Goal: Transaction & Acquisition: Purchase product/service

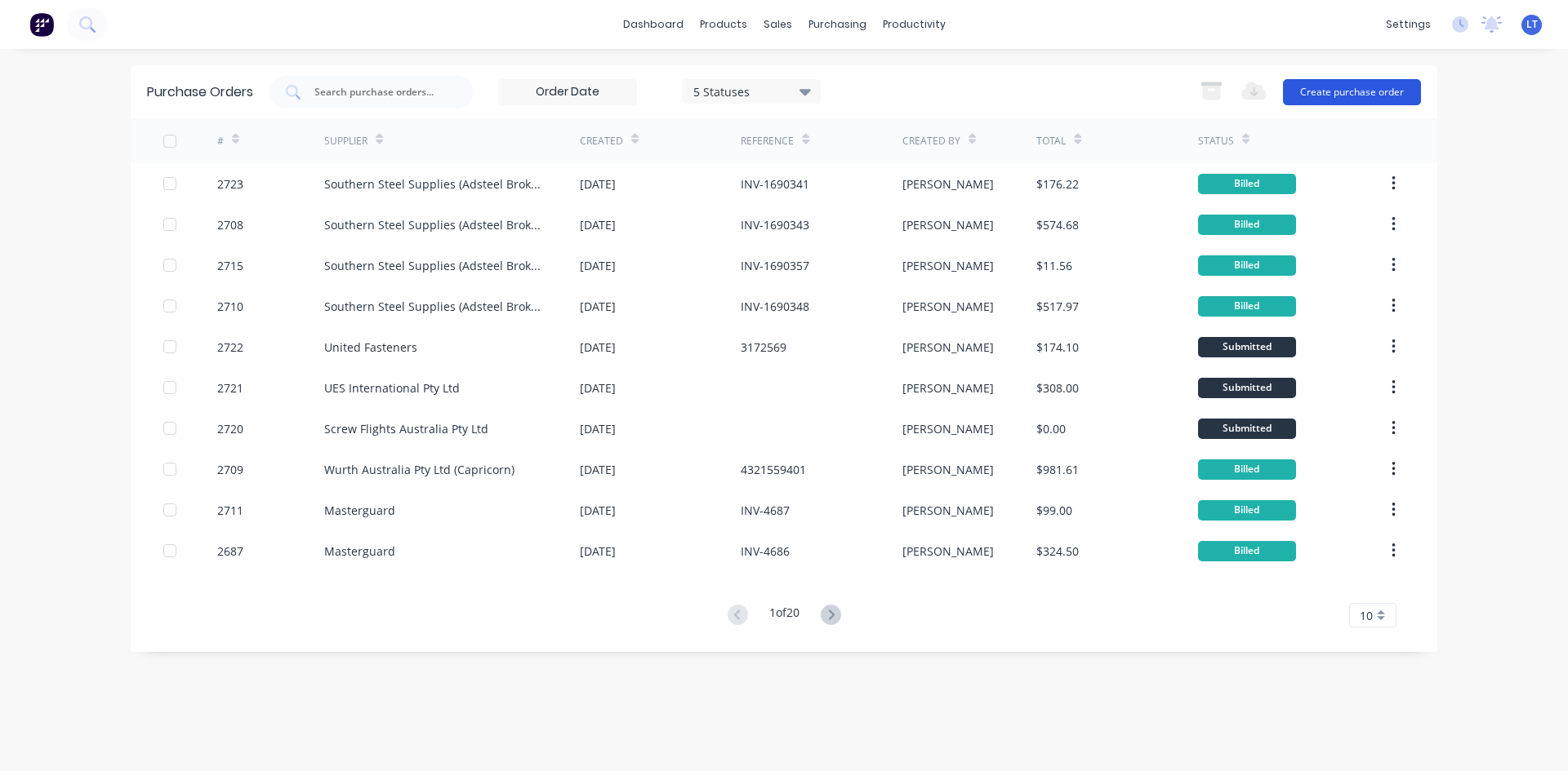
click at [1328, 88] on button "Create purchase order" at bounding box center [1352, 92] width 138 height 26
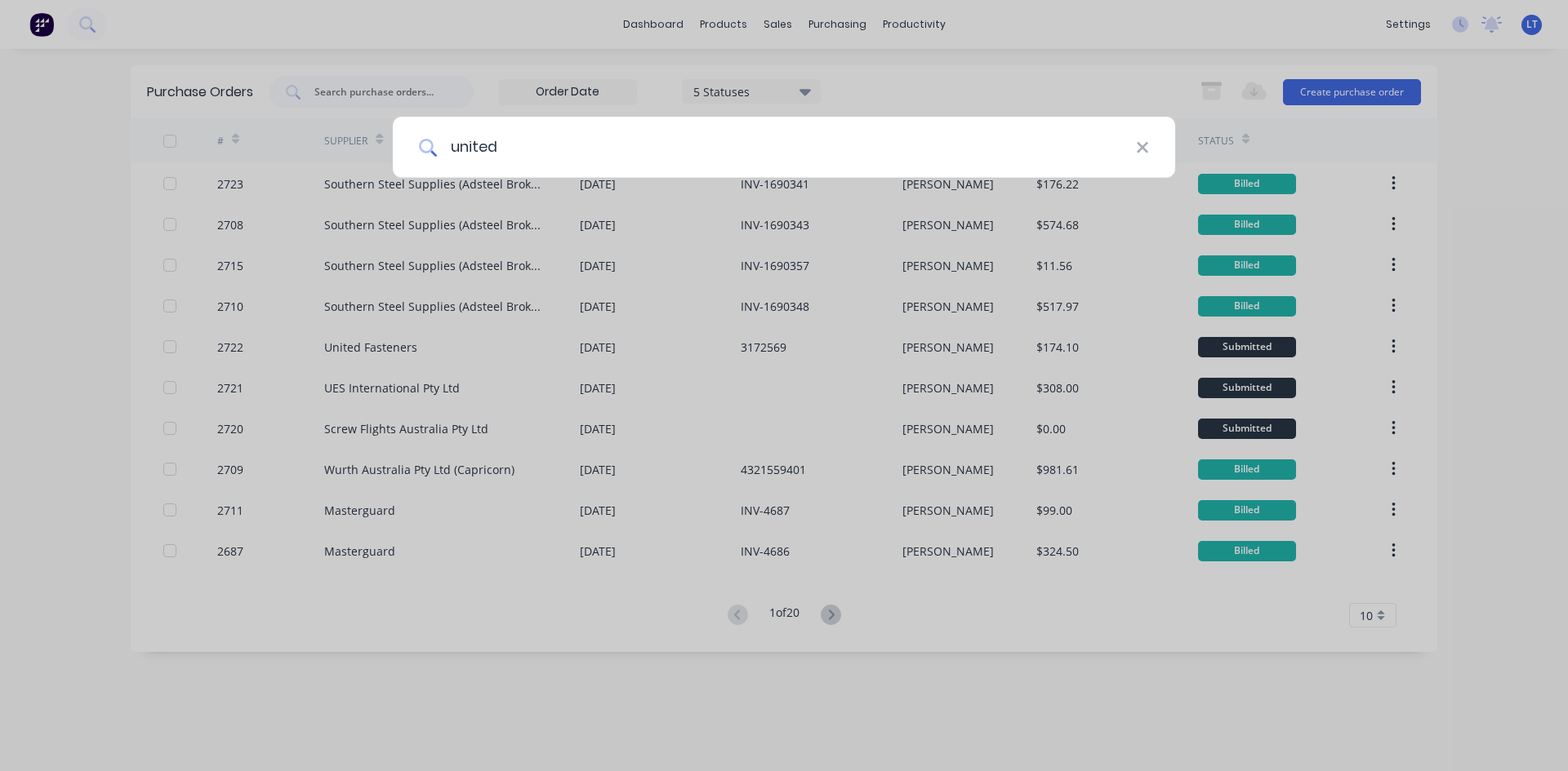
type input "united"
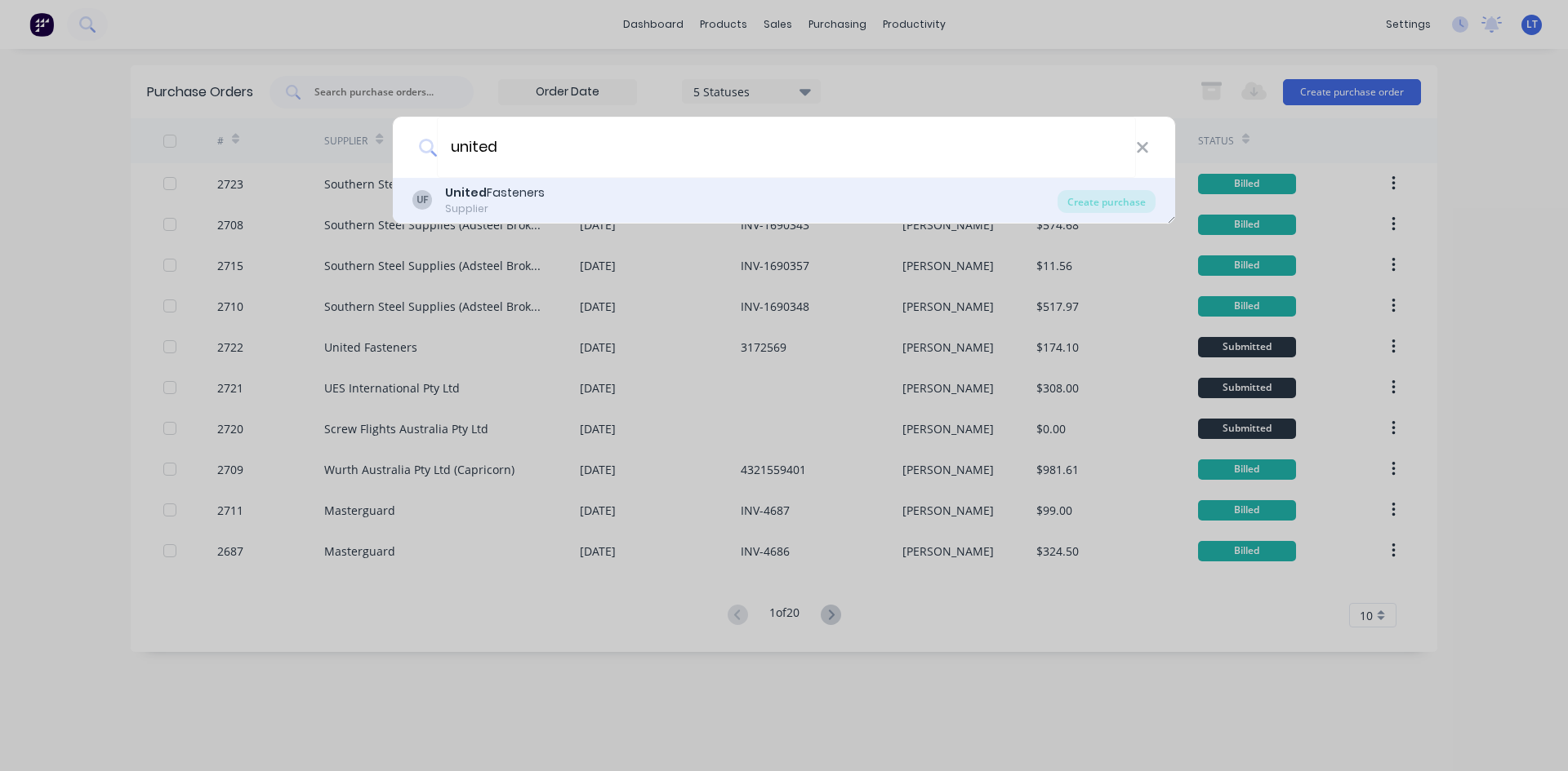
click at [566, 206] on div "UF United Fasteners Supplier" at bounding box center [734, 200] width 645 height 32
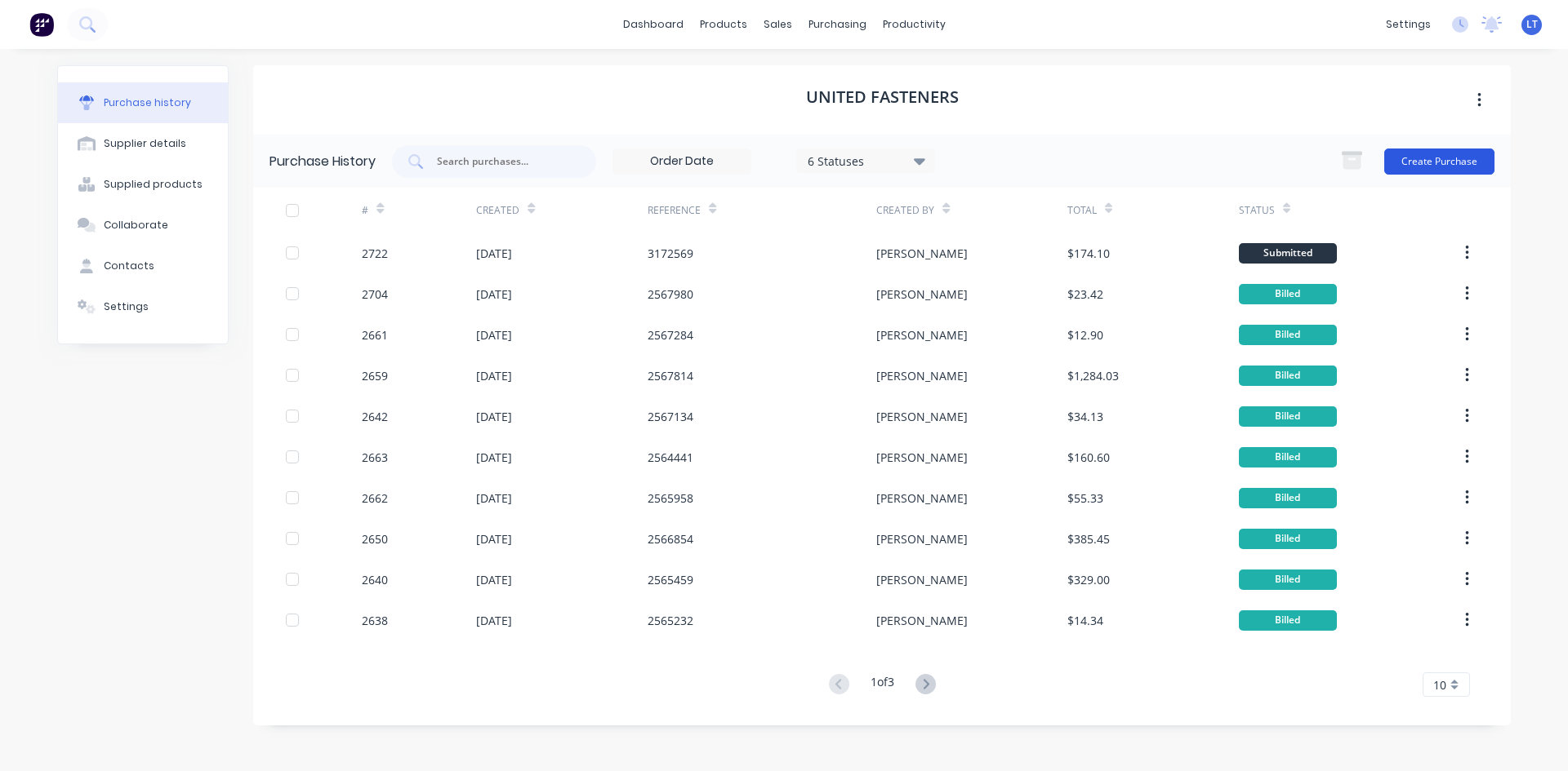
click at [1419, 166] on button "Create Purchase" at bounding box center [1440, 161] width 110 height 26
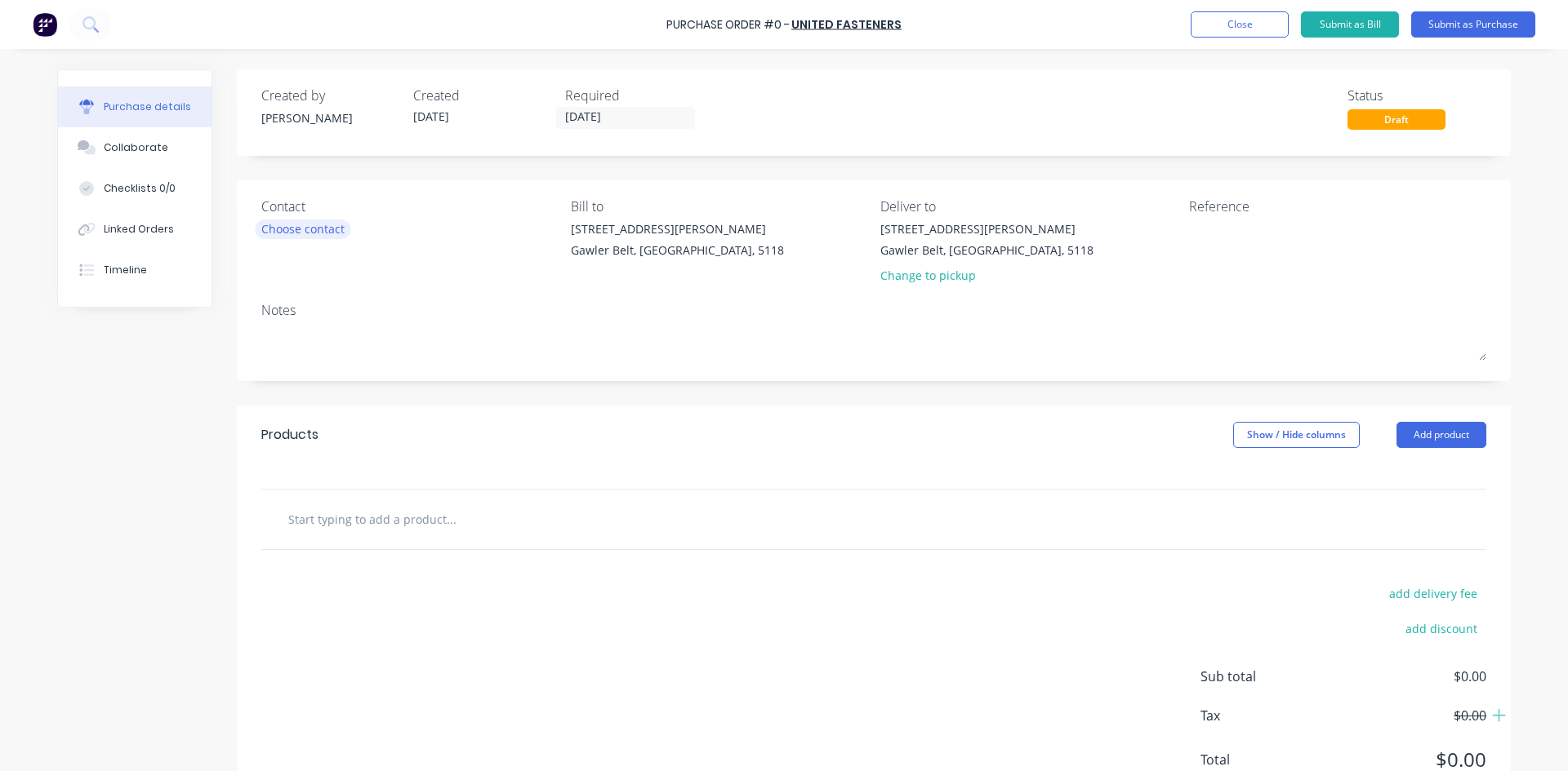
click at [325, 237] on div "Choose contact" at bounding box center [303, 229] width 83 height 17
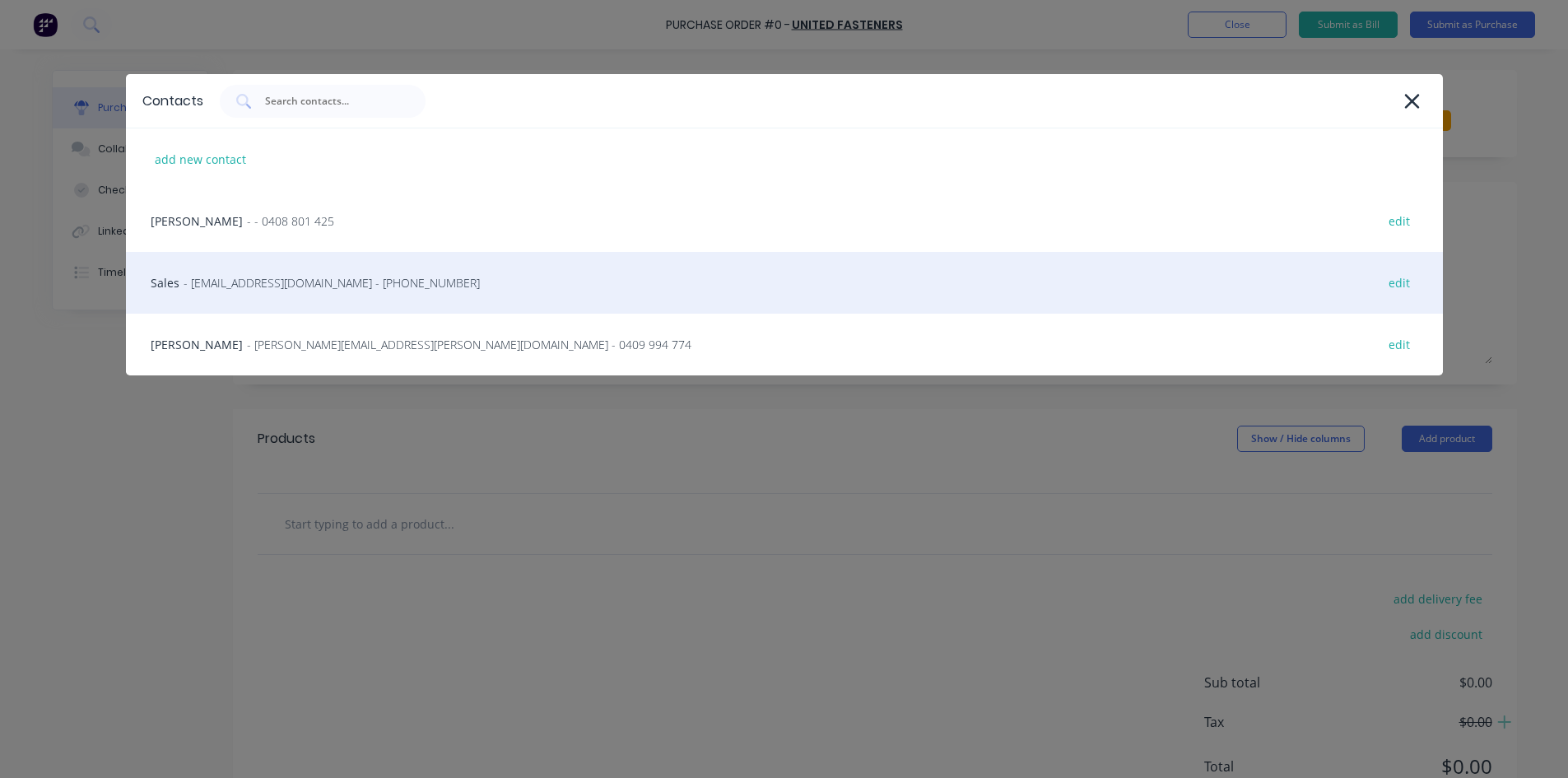
click at [315, 276] on span "- [EMAIL_ADDRESS][DOMAIN_NAME] - [PHONE_NUMBER]" at bounding box center [331, 283] width 296 height 17
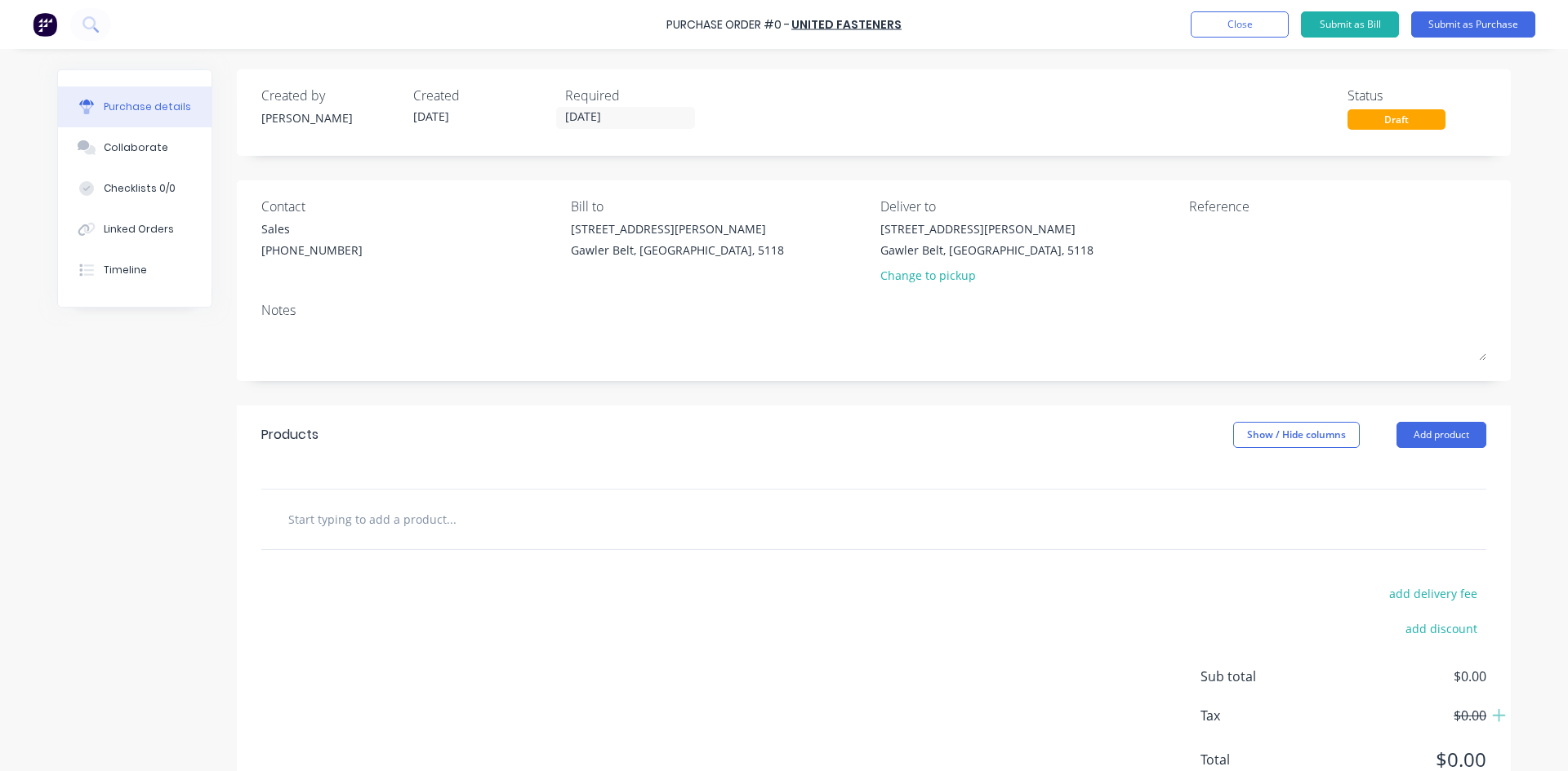
click at [371, 518] on input "text" at bounding box center [450, 519] width 326 height 33
click at [326, 521] on input "text" at bounding box center [450, 519] width 326 height 33
paste input "12X30MZPFPA Zinc Flanged Purlin Assembly"
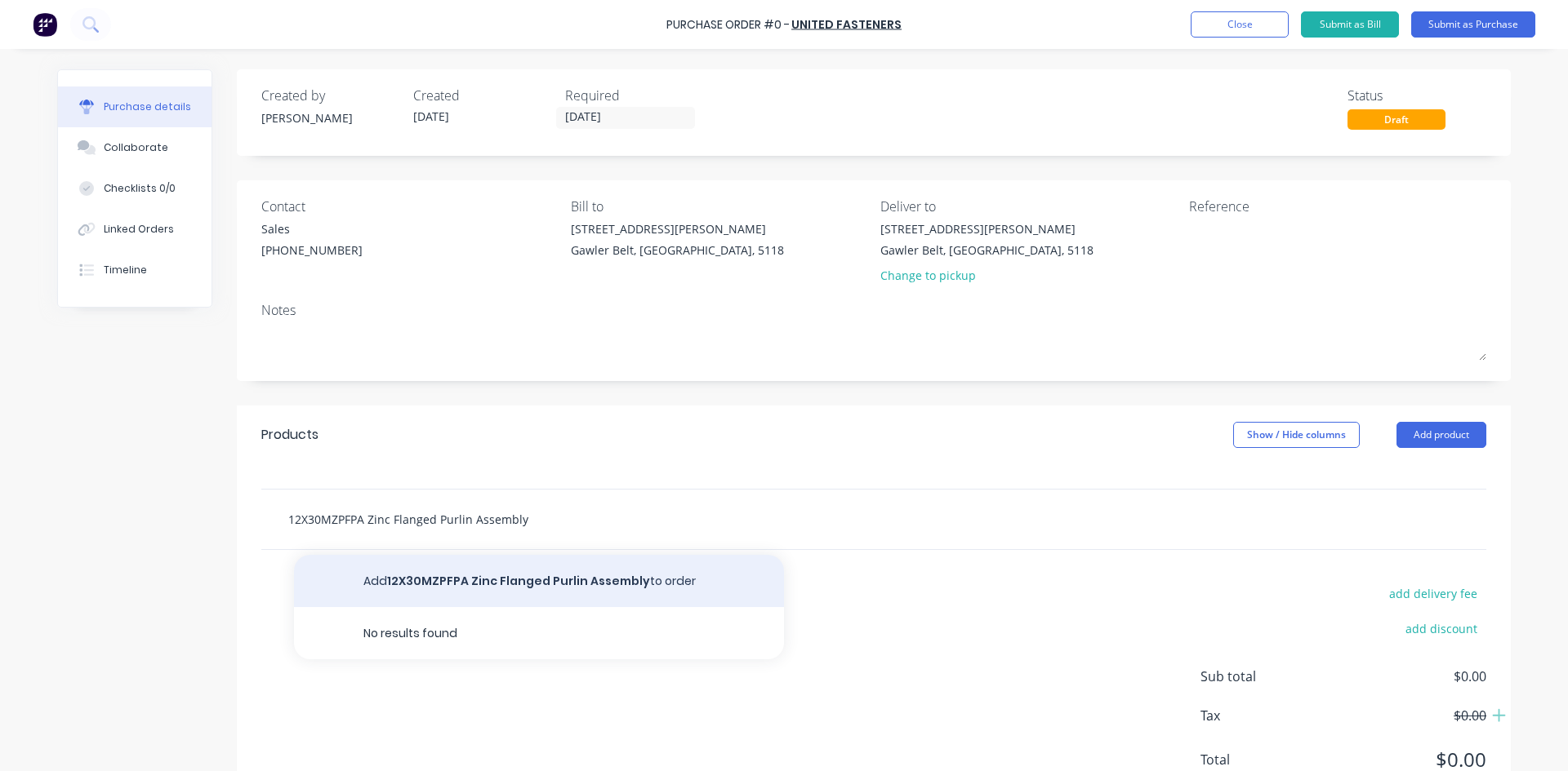
type input "12X30MZPFPA Zinc Flanged Purlin Assembly"
click at [616, 572] on button "Add 12X30MZPFPA Zinc Flanged Purlin Assembly to order" at bounding box center [539, 581] width 490 height 52
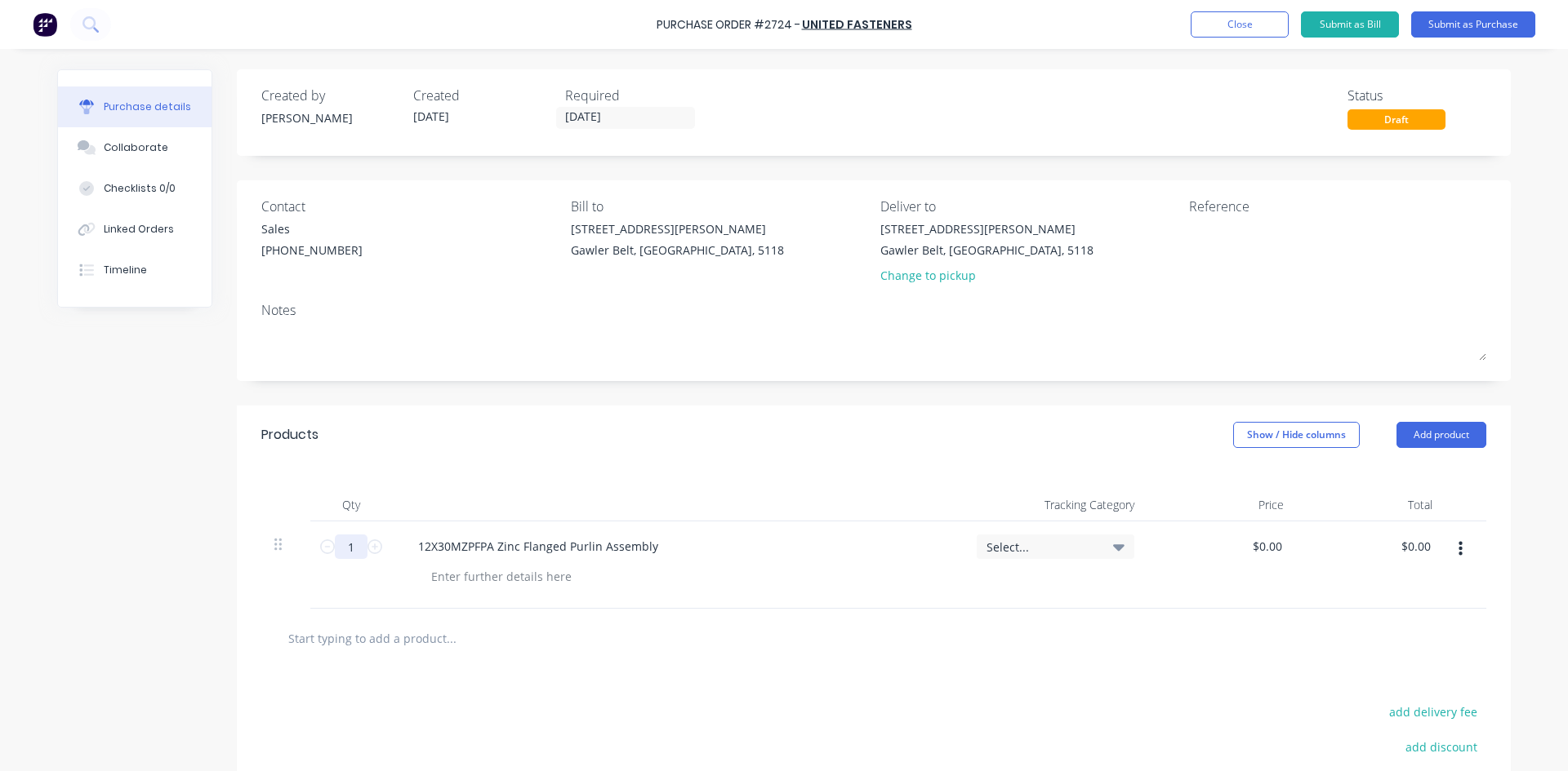
click at [349, 554] on input "1" at bounding box center [351, 547] width 33 height 24
type input "200"
click at [817, 615] on div at bounding box center [874, 639] width 1225 height 60
click at [392, 638] on input "text" at bounding box center [450, 638] width 326 height 33
click at [401, 638] on input "text" at bounding box center [450, 638] width 326 height 33
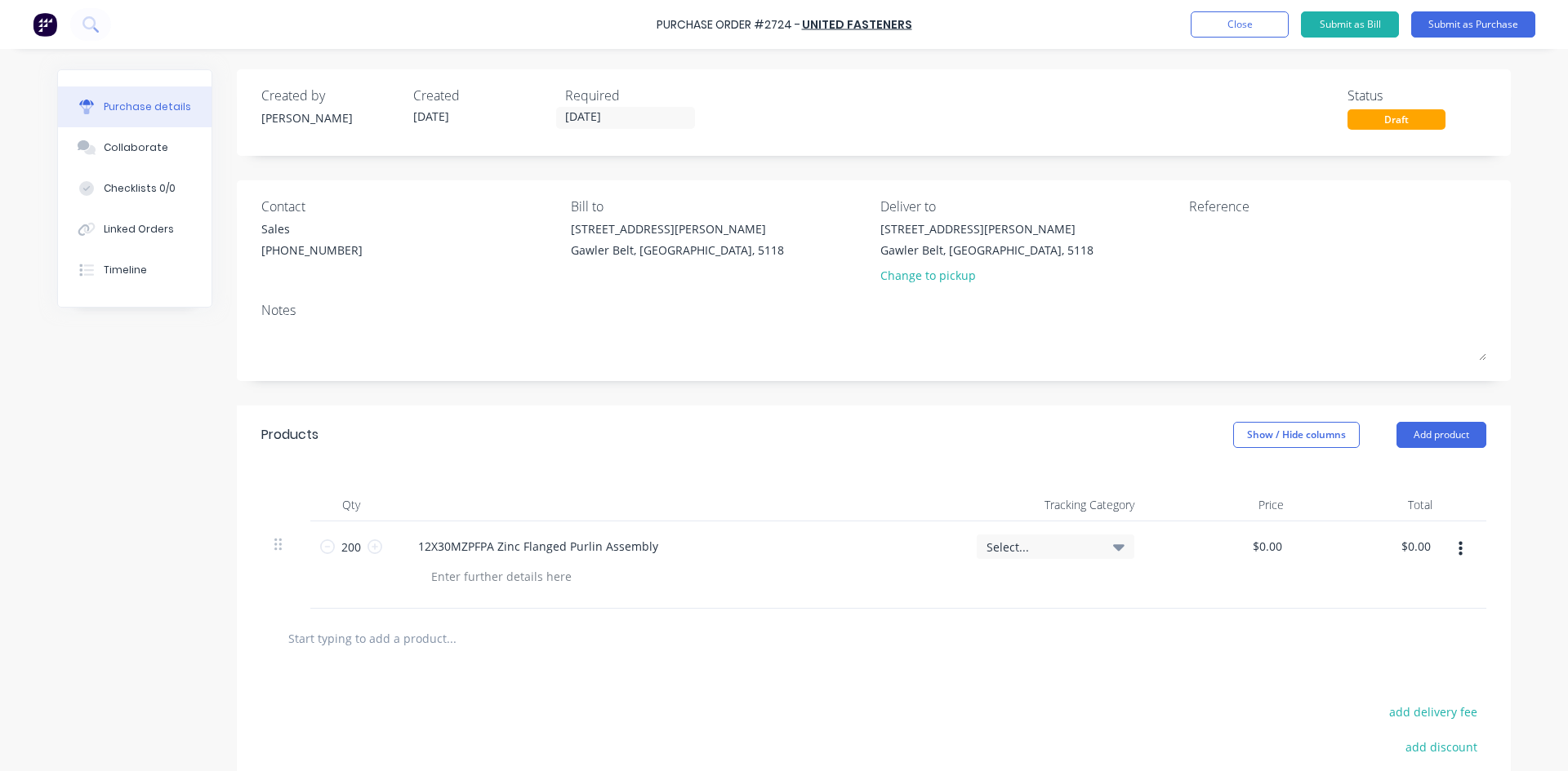
paste input "6X19X1.6MZPW Zinc SUPA Flat Washer"
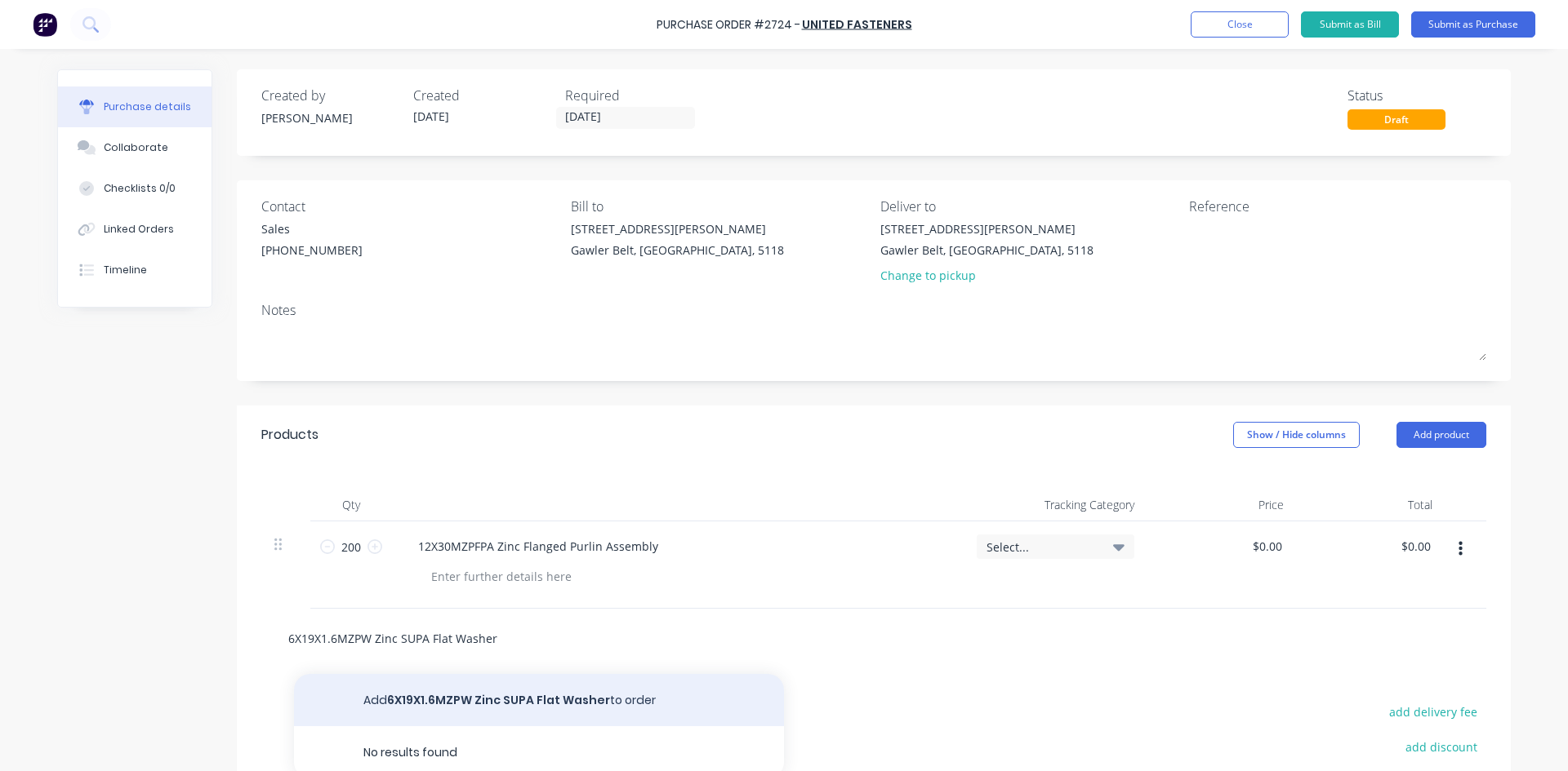
type input "6X19X1.6MZPW Zinc SUPA Flat Washer"
click at [574, 695] on button "Add 6X19X1.6MZPW Zinc SUPA Flat Washer to order" at bounding box center [539, 700] width 490 height 52
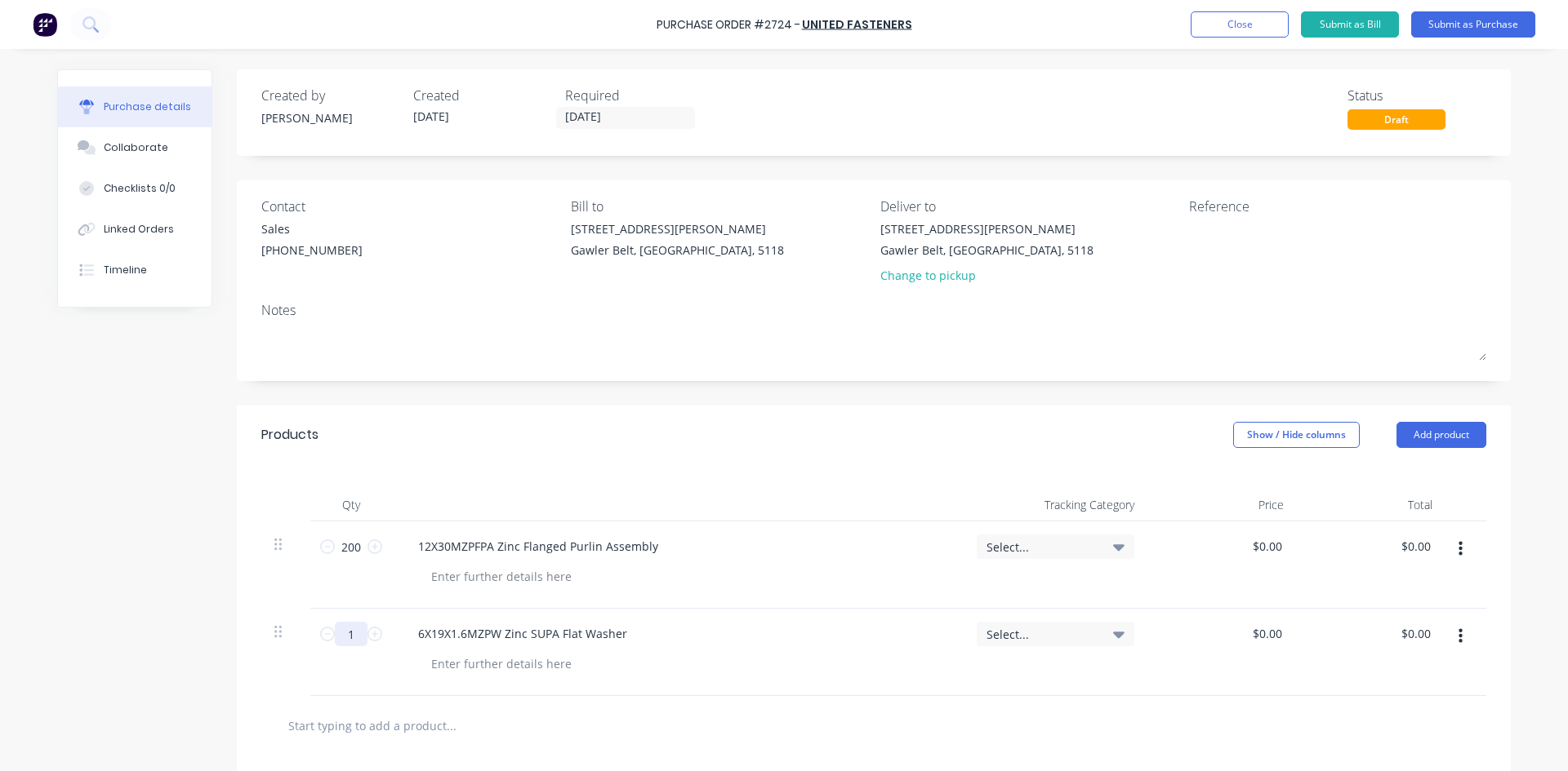
click at [351, 637] on input "1" at bounding box center [351, 634] width 33 height 24
type input "100"
click at [685, 711] on div at bounding box center [519, 726] width 490 height 33
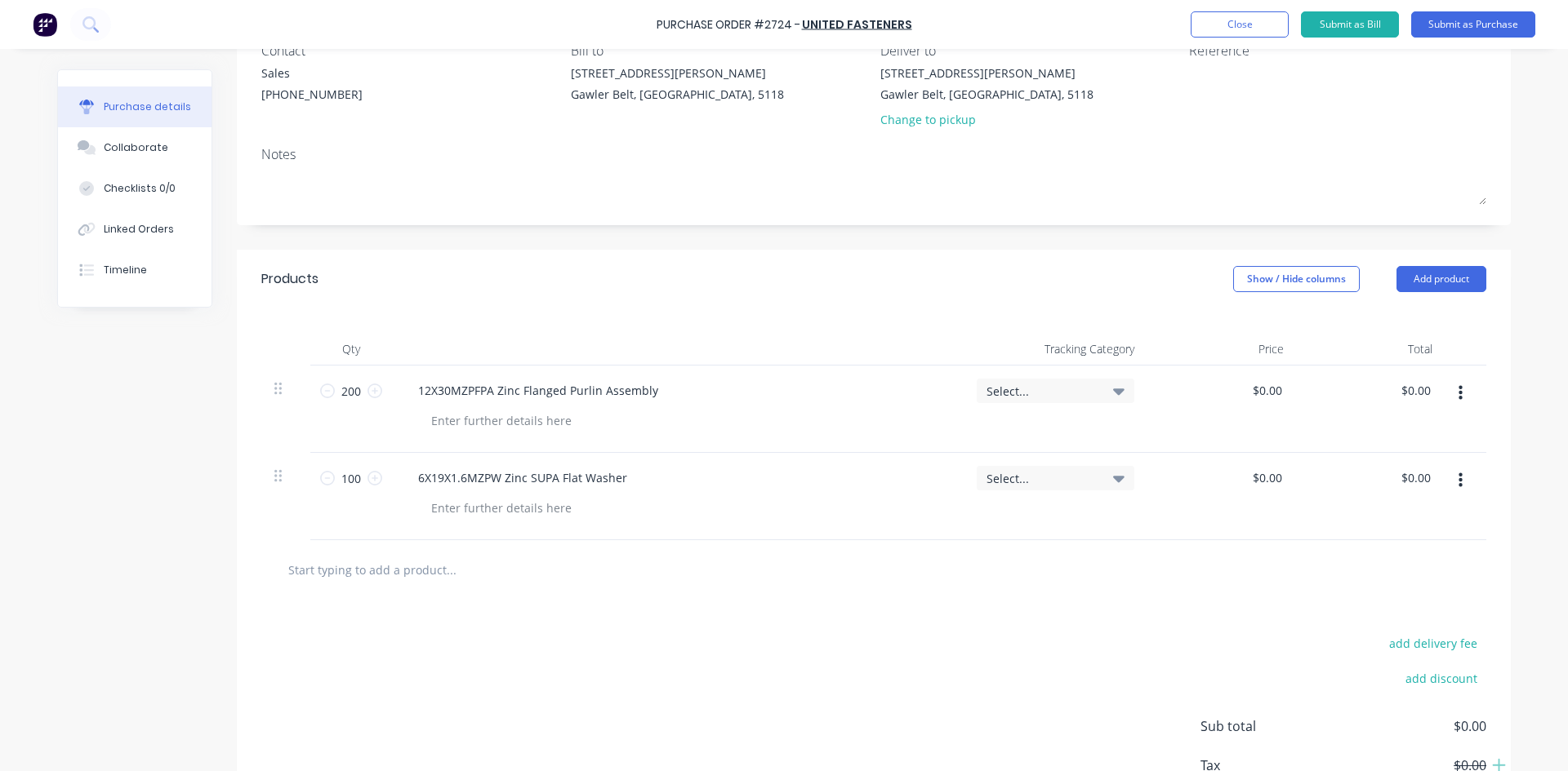
scroll to position [164, 0]
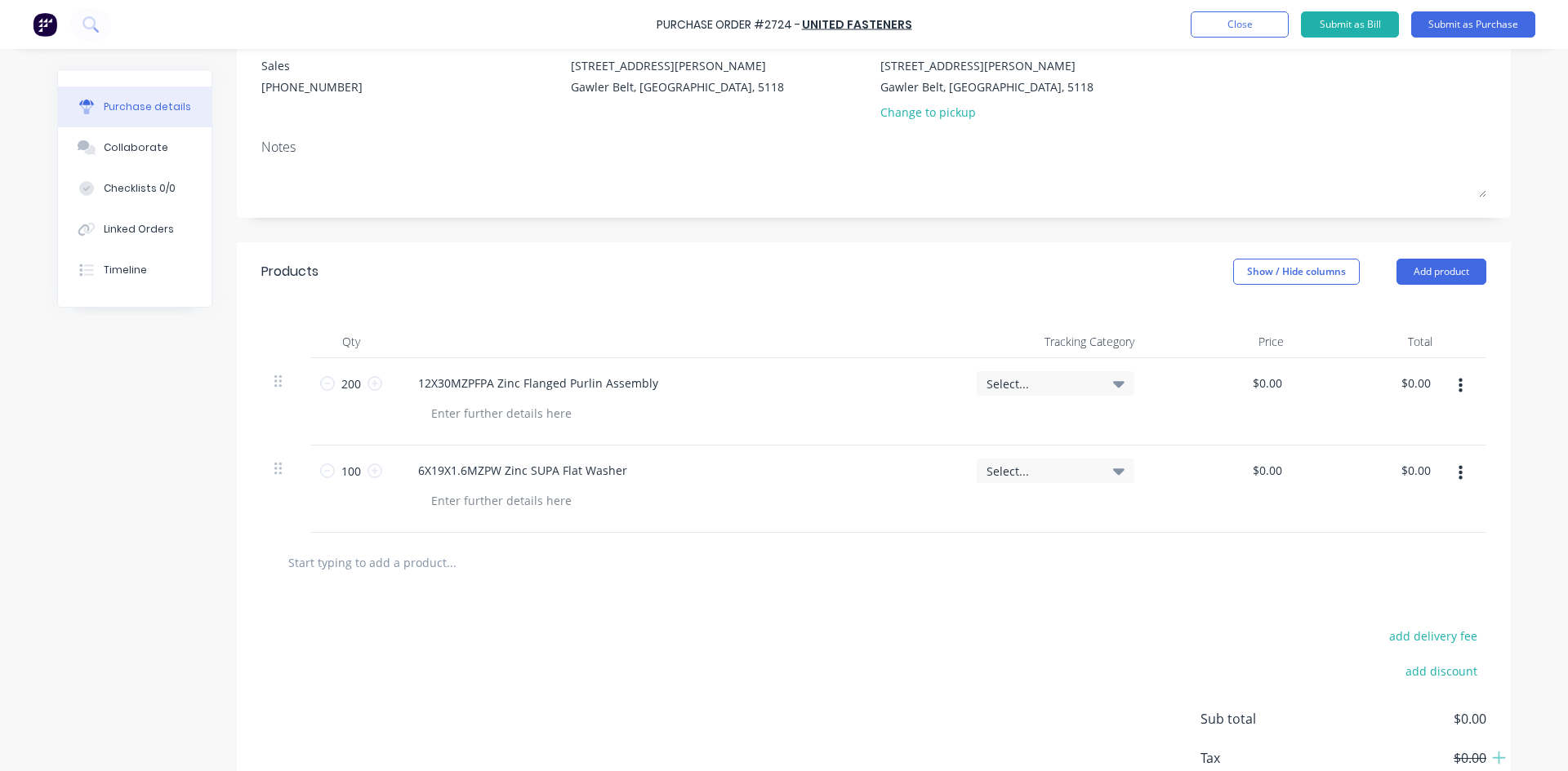
click at [373, 559] on input "text" at bounding box center [450, 562] width 326 height 33
paste input "6X2.5X1.6MZPSW Zinc Spring Washer"
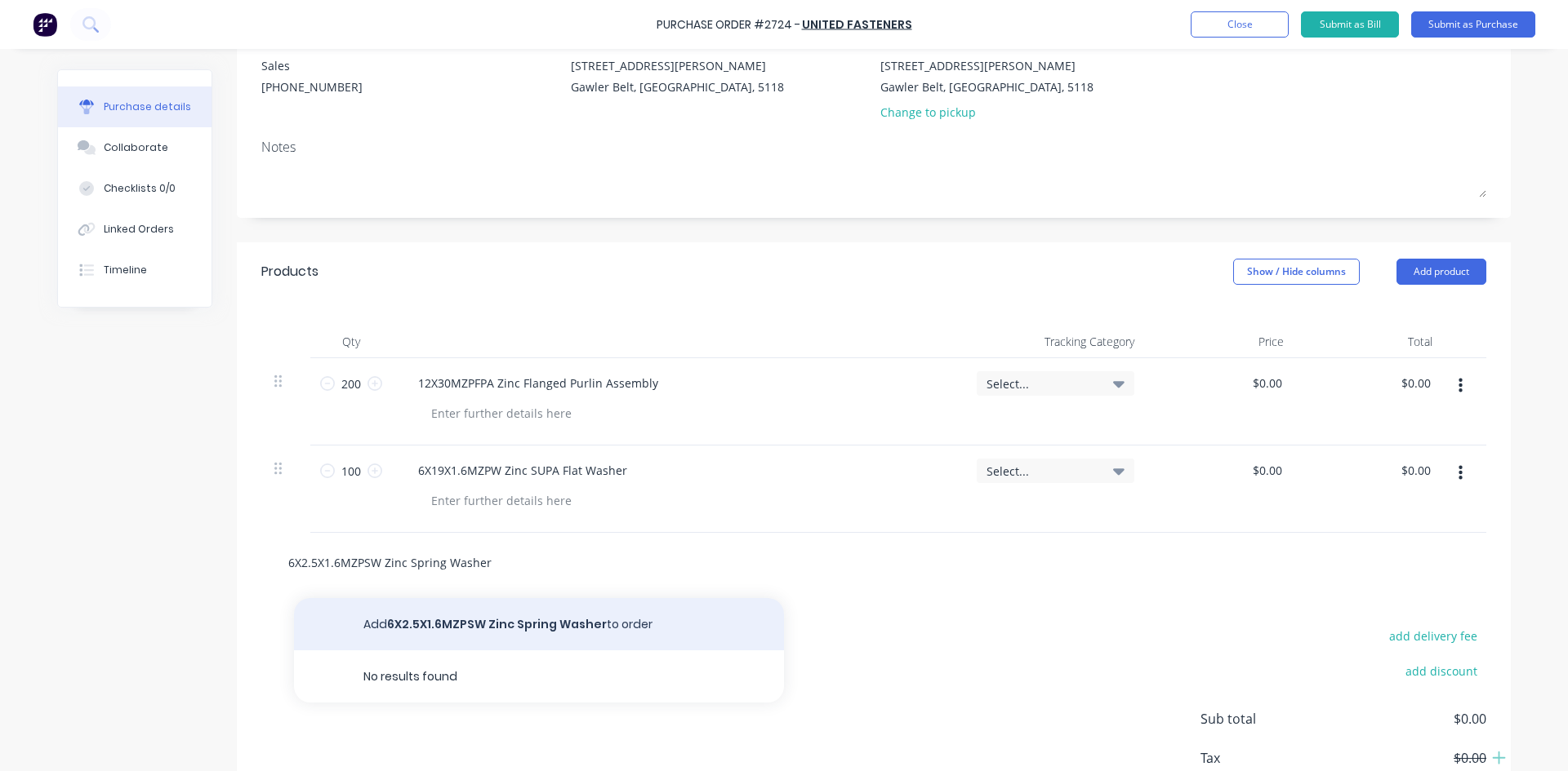
type input "6X2.5X1.6MZPSW Zinc Spring Washer"
click at [409, 618] on button "Add 6X2.5X1.6MZPSW Zinc Spring Washer to order" at bounding box center [539, 625] width 490 height 52
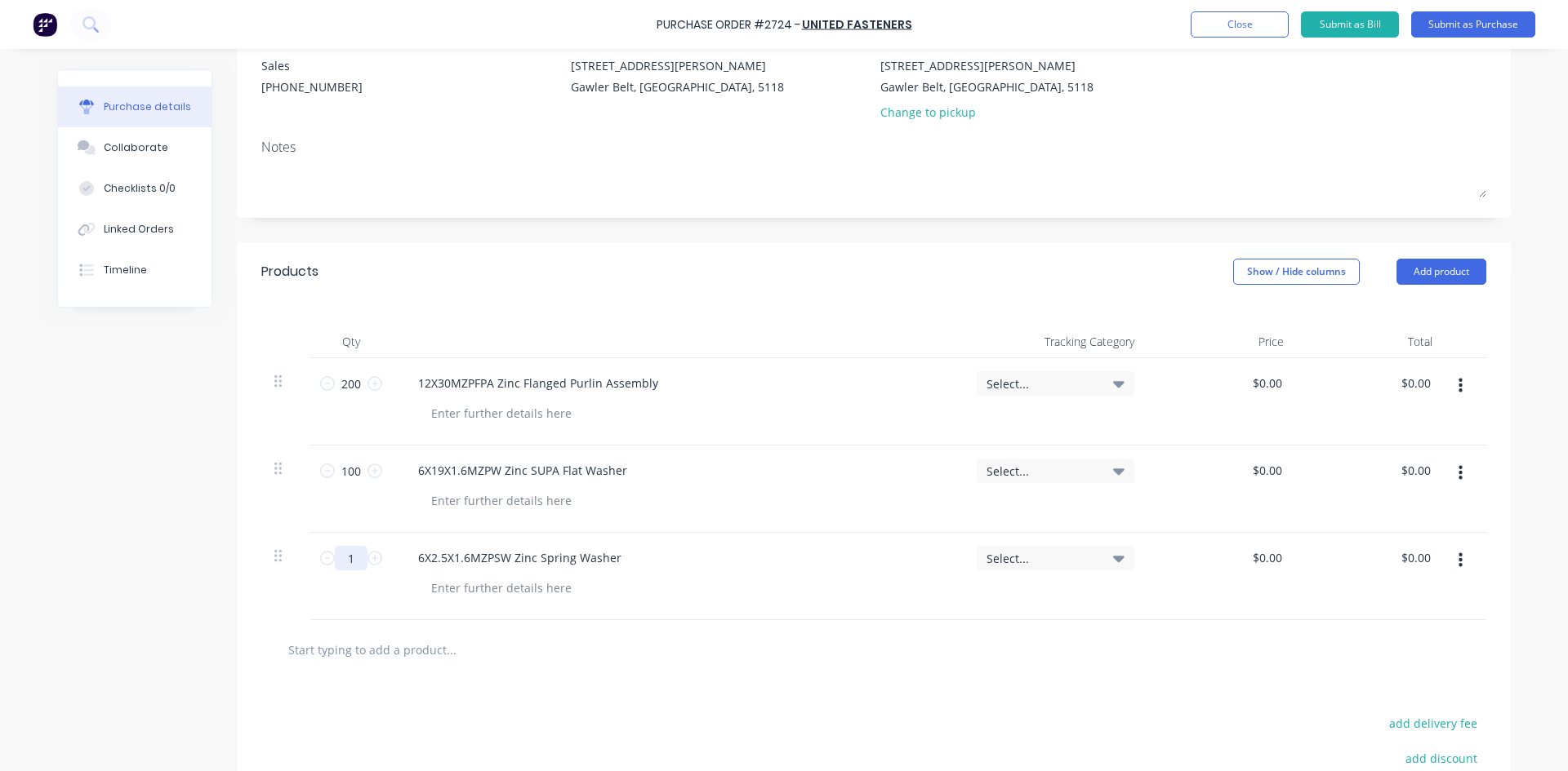
click at [348, 561] on input "1" at bounding box center [351, 558] width 33 height 24
type input "100"
click at [847, 649] on div at bounding box center [874, 650] width 1199 height 33
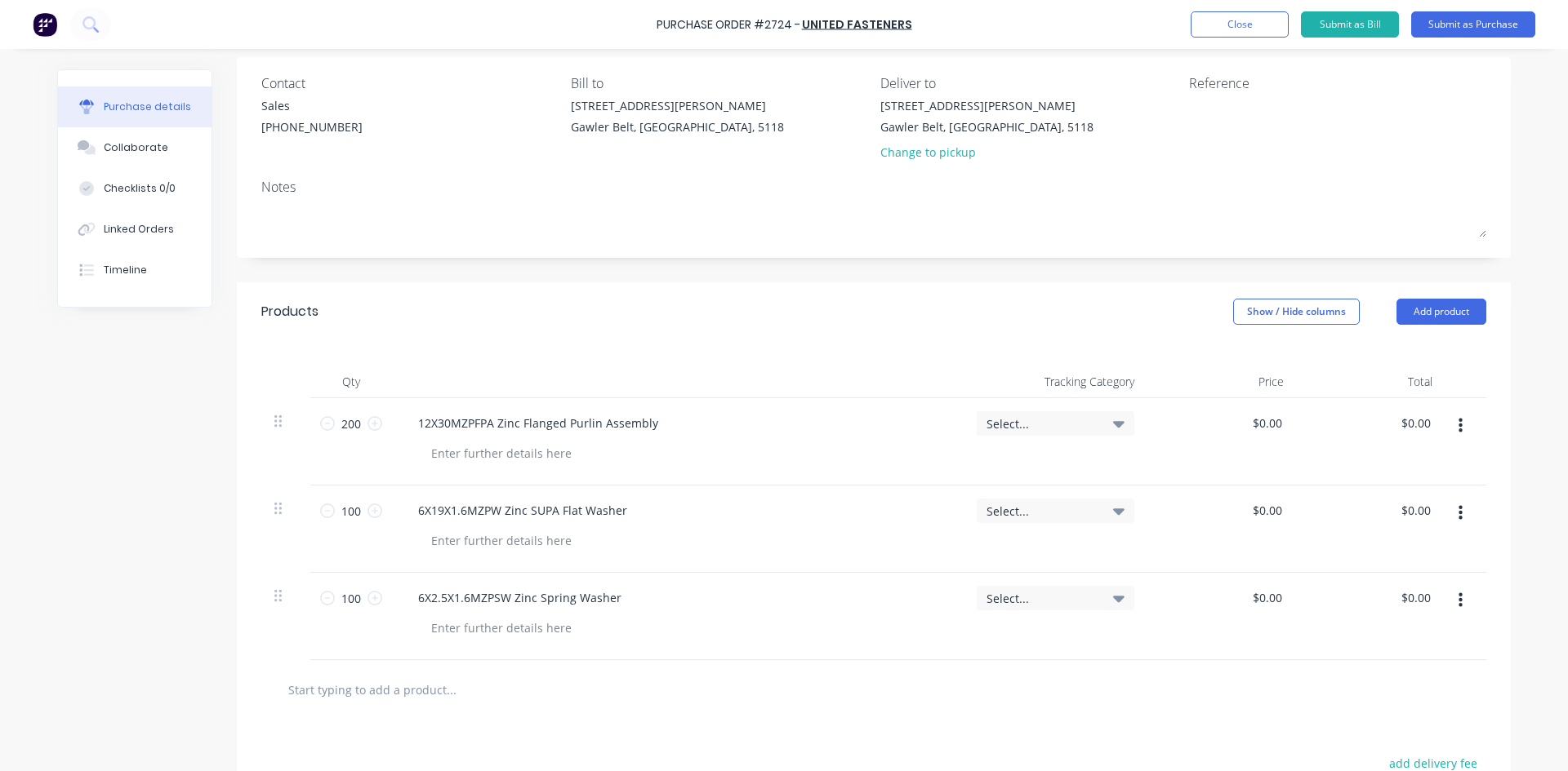
scroll to position [0, 0]
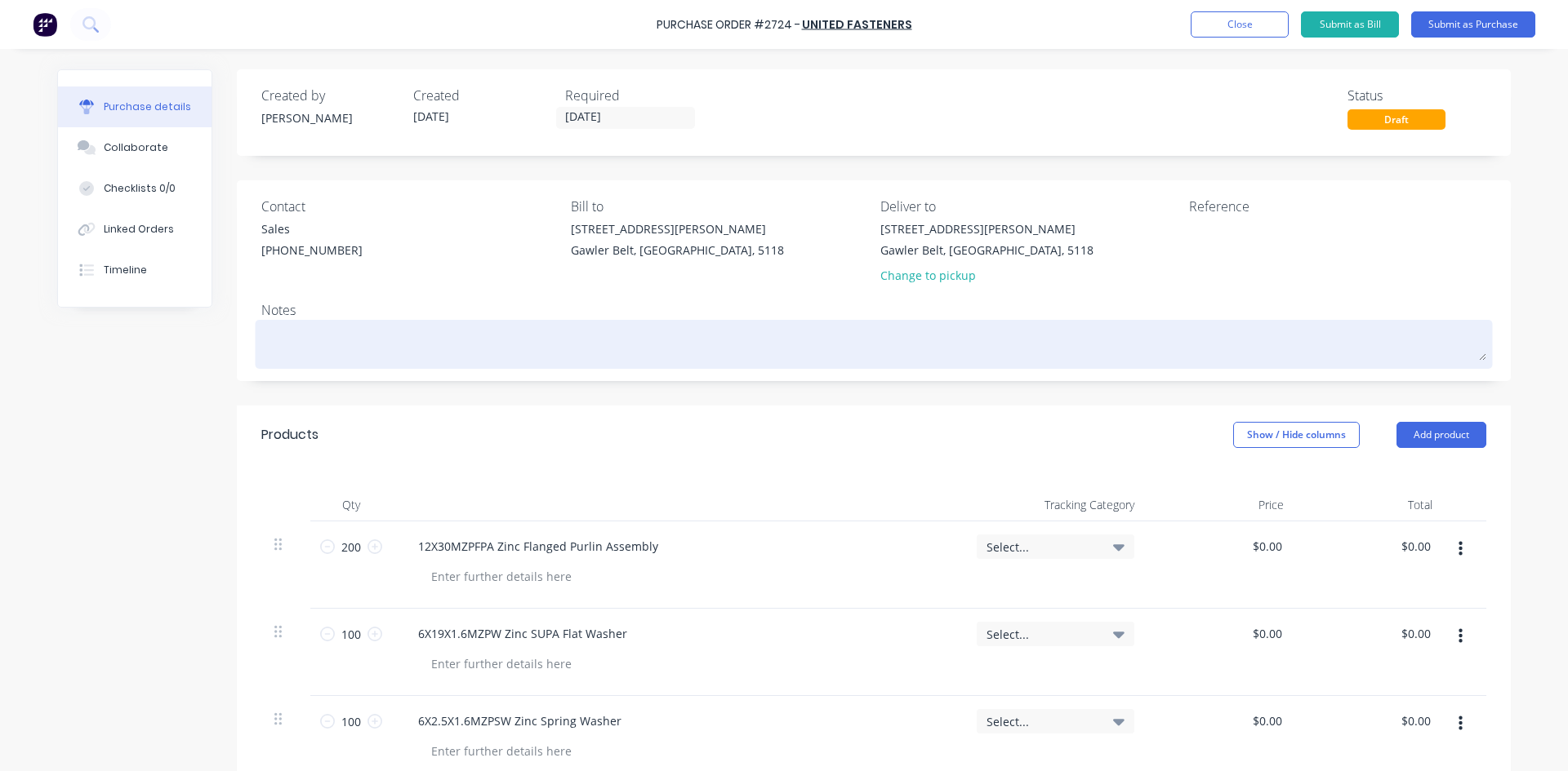
click at [431, 350] on textarea at bounding box center [874, 343] width 1225 height 37
type textarea "x"
type textarea "F"
type textarea "x"
type textarea "Fr"
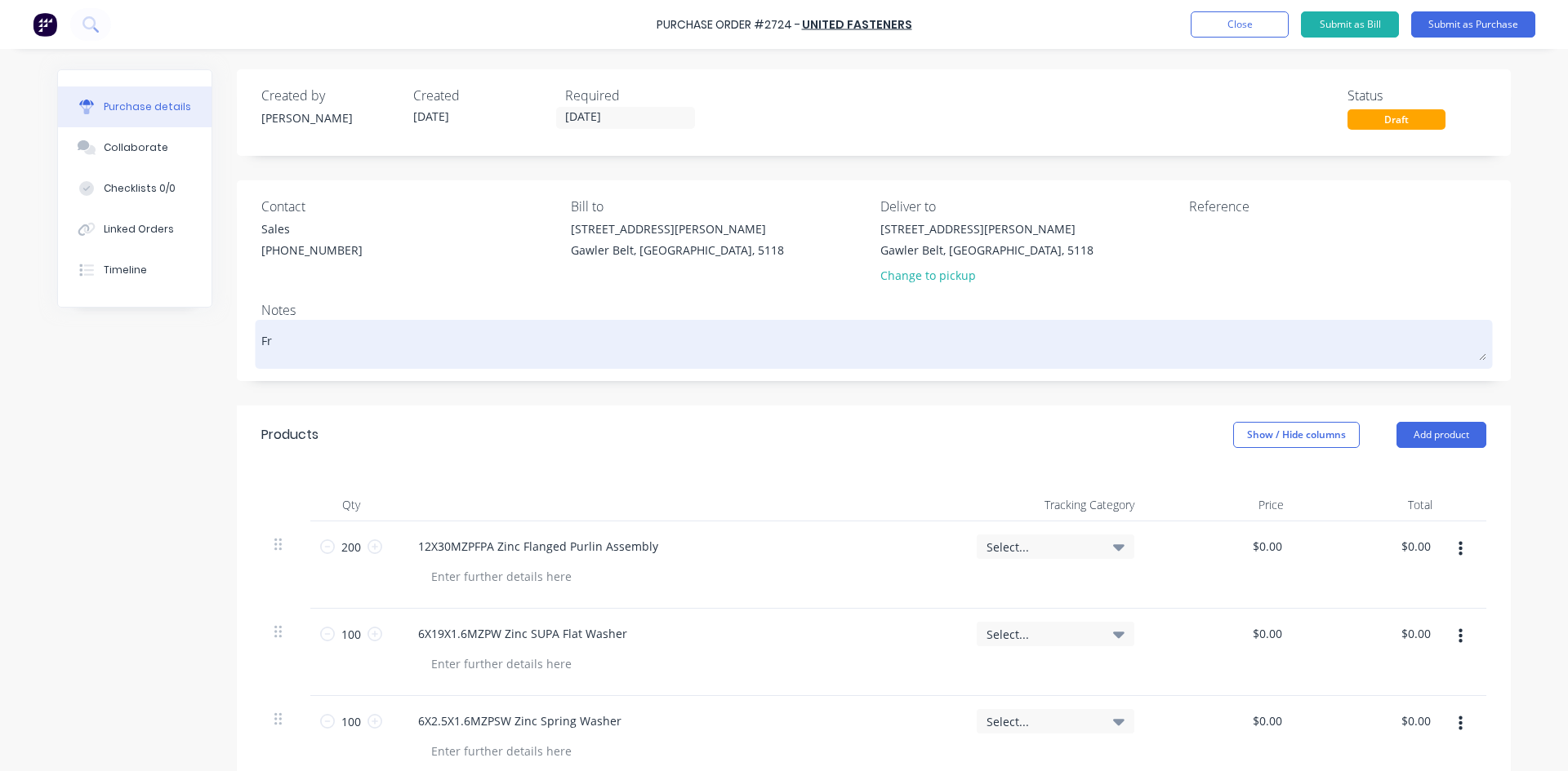
type textarea "x"
type textarea "Fre"
type textarea "x"
type textarea "Frei"
type textarea "x"
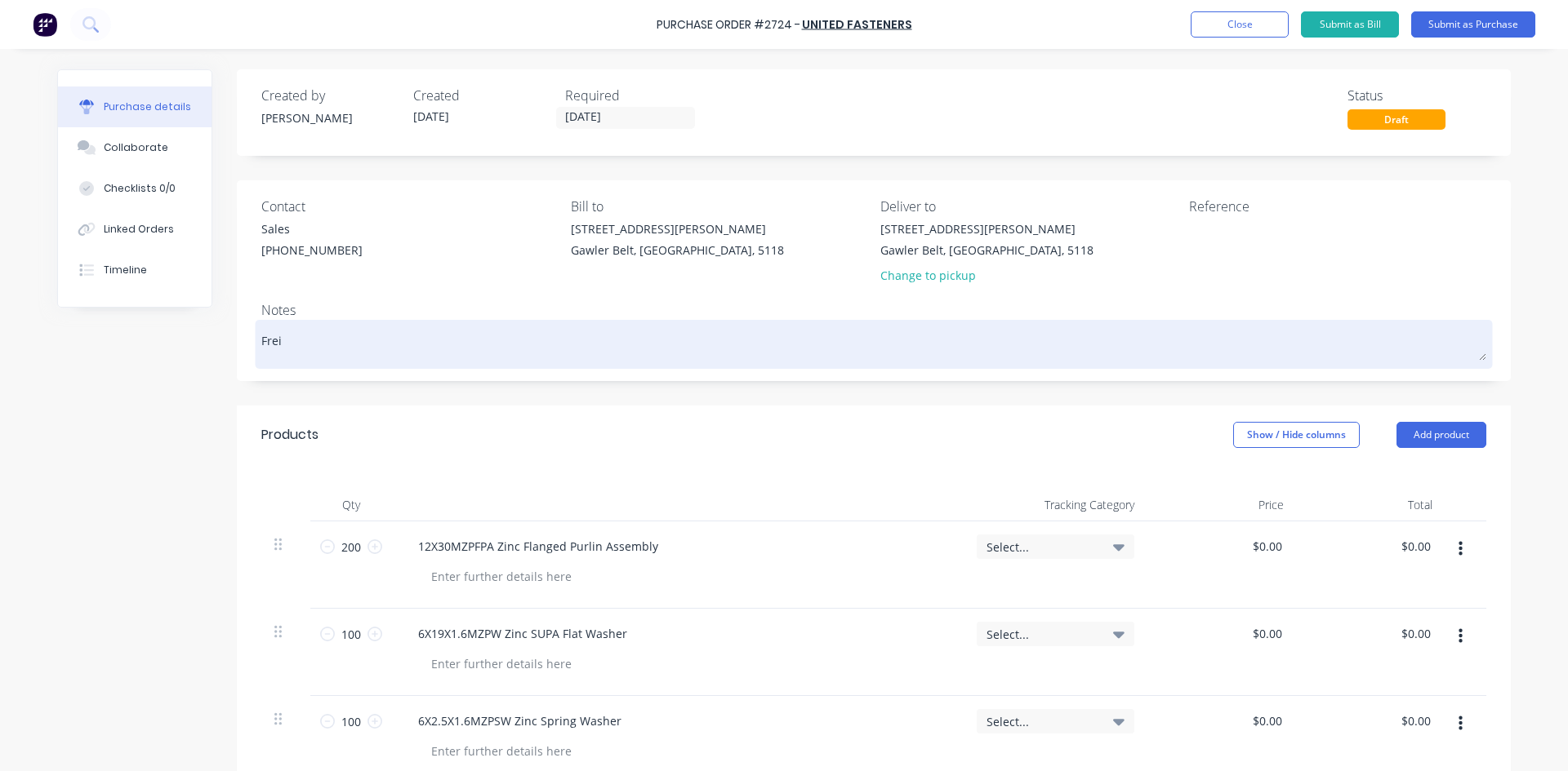
type textarea "Freig"
type textarea "x"
type textarea "Freigh"
type textarea "x"
type textarea "Freight"
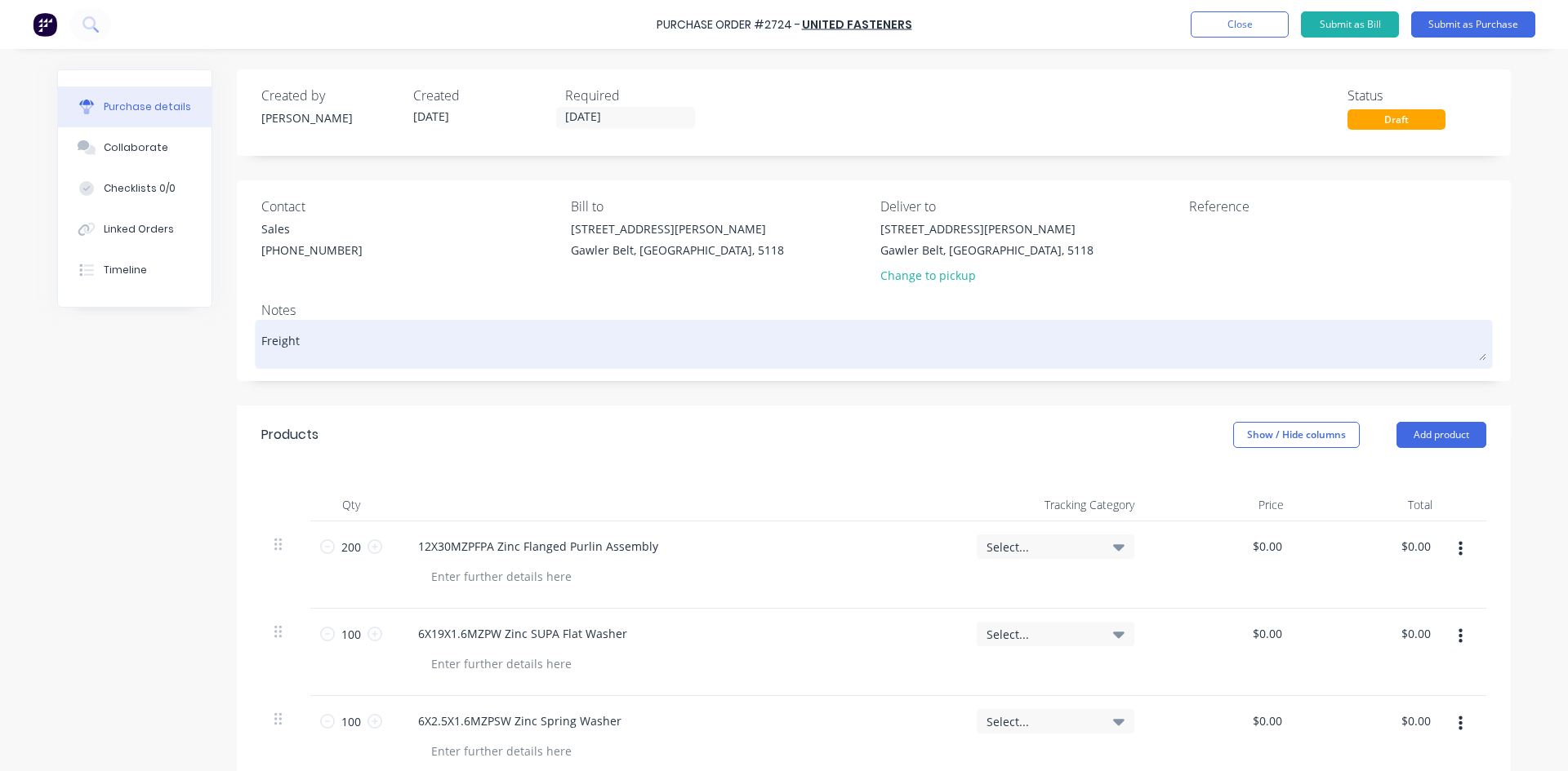
type textarea "x"
type textarea "Freight"
type textarea "x"
type textarea "Freight v"
type textarea "x"
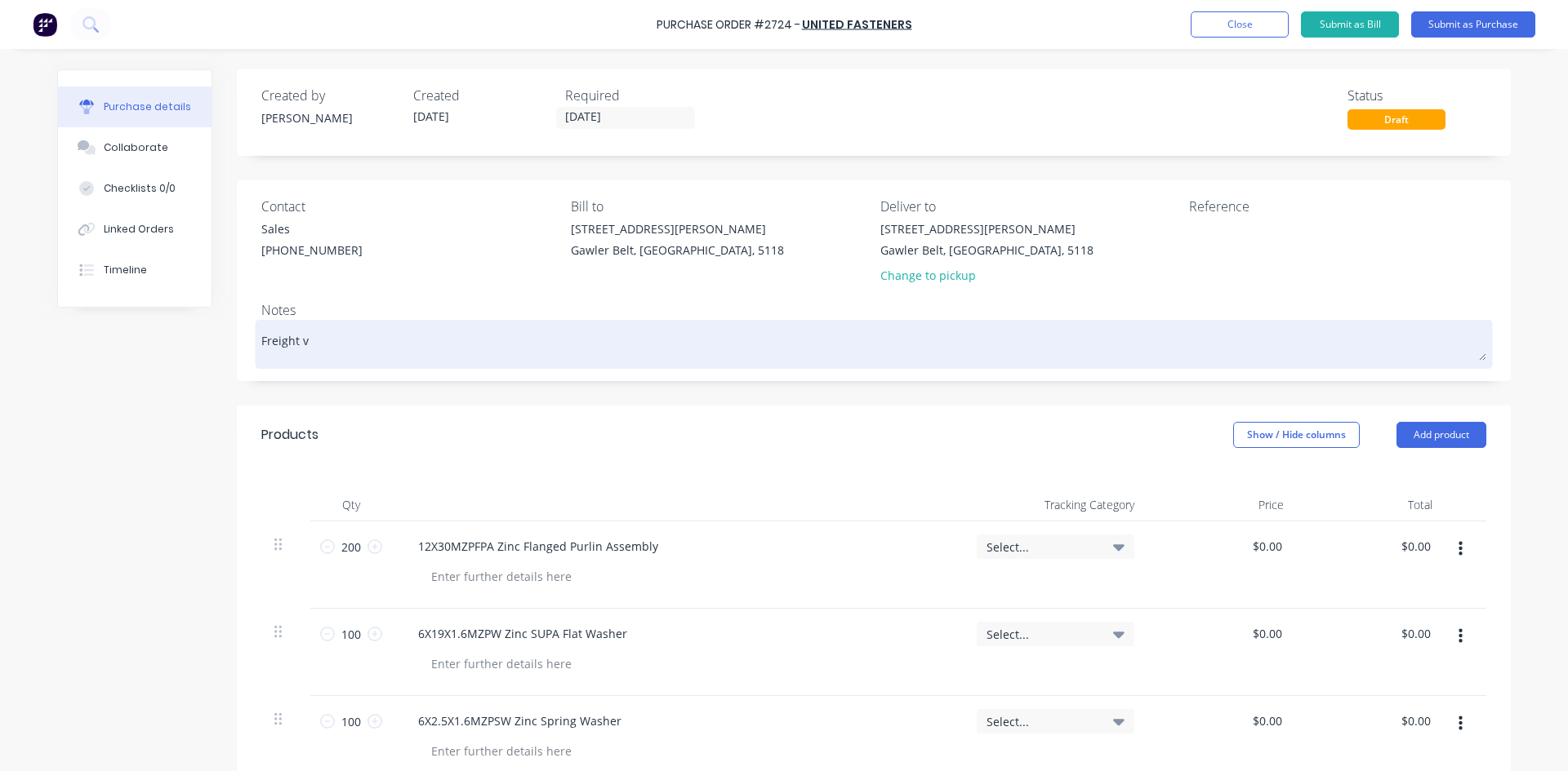
type textarea "Freight vi"
type textarea "x"
type textarea "Freight via"
type textarea "x"
type textarea "Freight via"
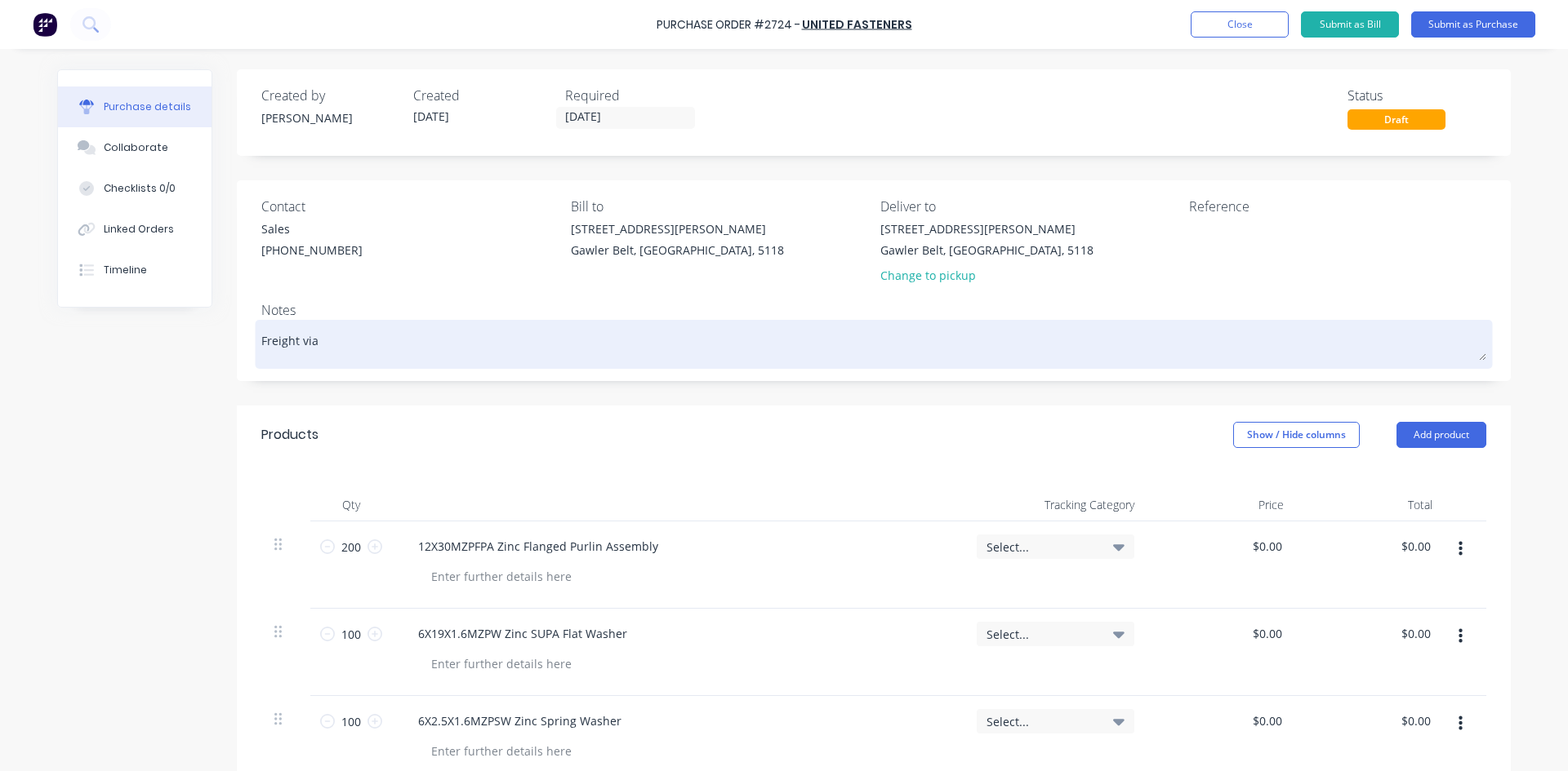
type textarea "x"
type textarea "Freight via A"
type textarea "x"
type textarea "Freight via AP"
type textarea "x"
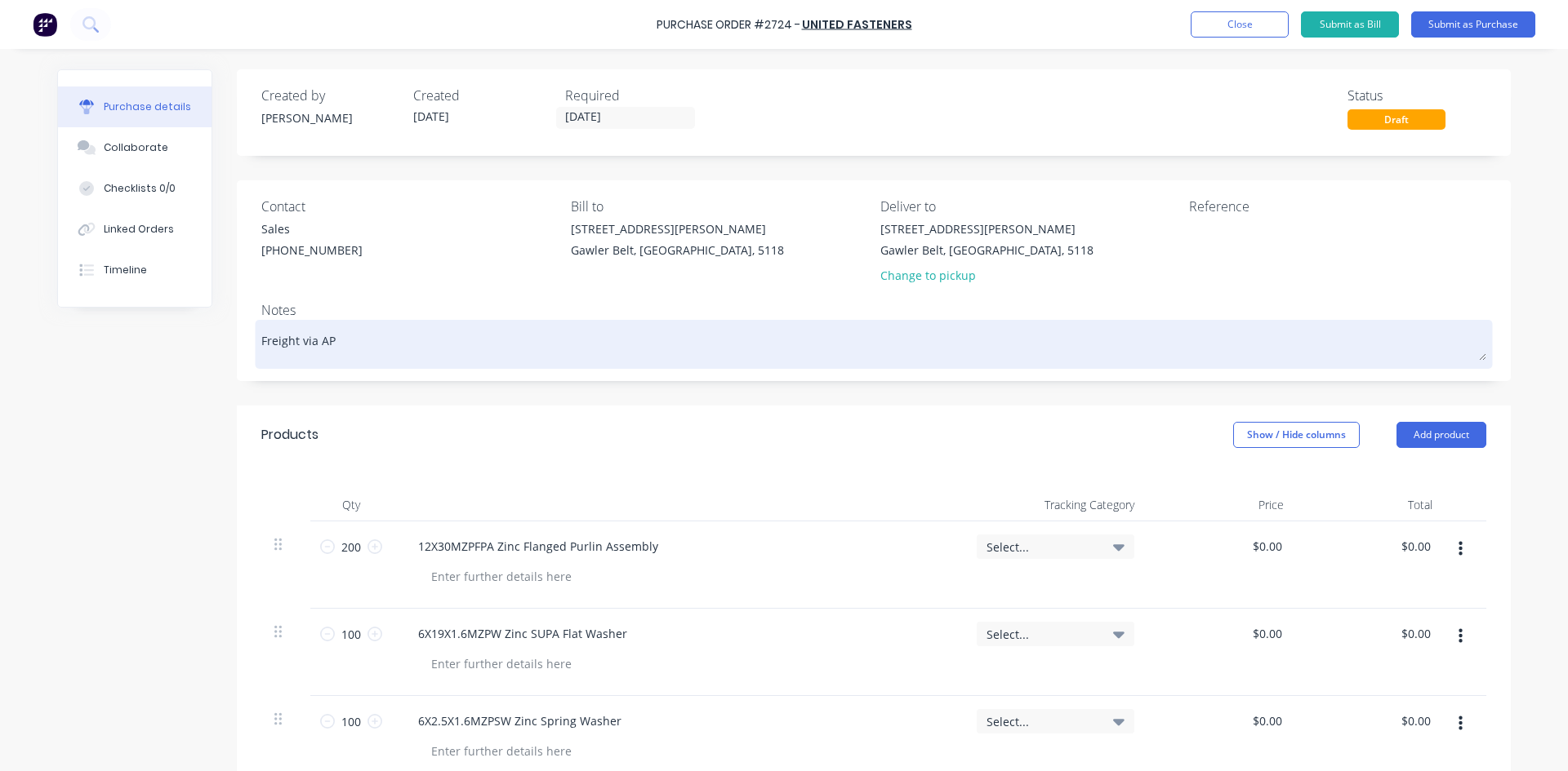
type textarea "Freight via APD"
type textarea "x"
type textarea "Freight via APD"
type textarea "x"
type textarea "Freight via APD F"
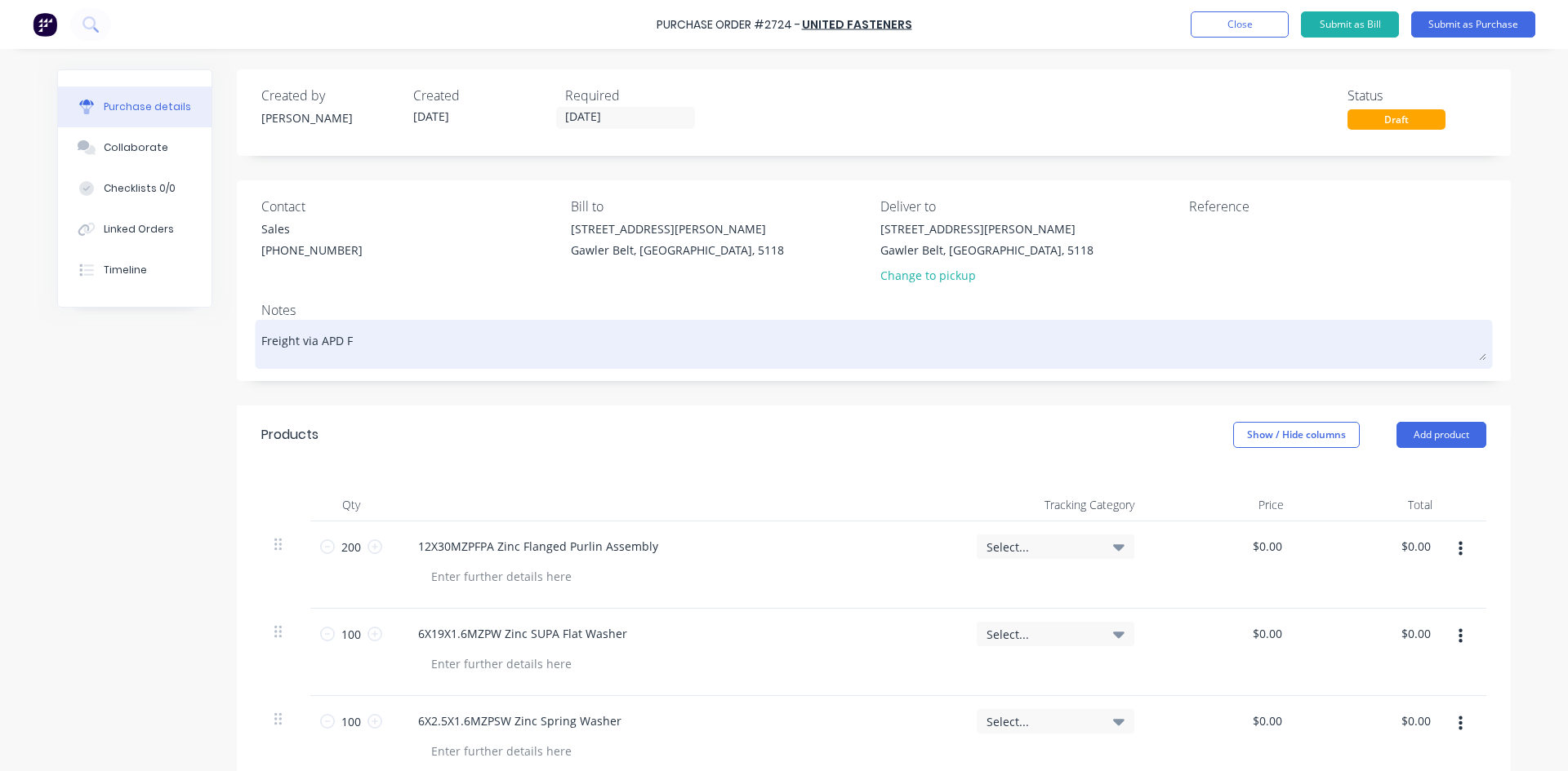
type textarea "x"
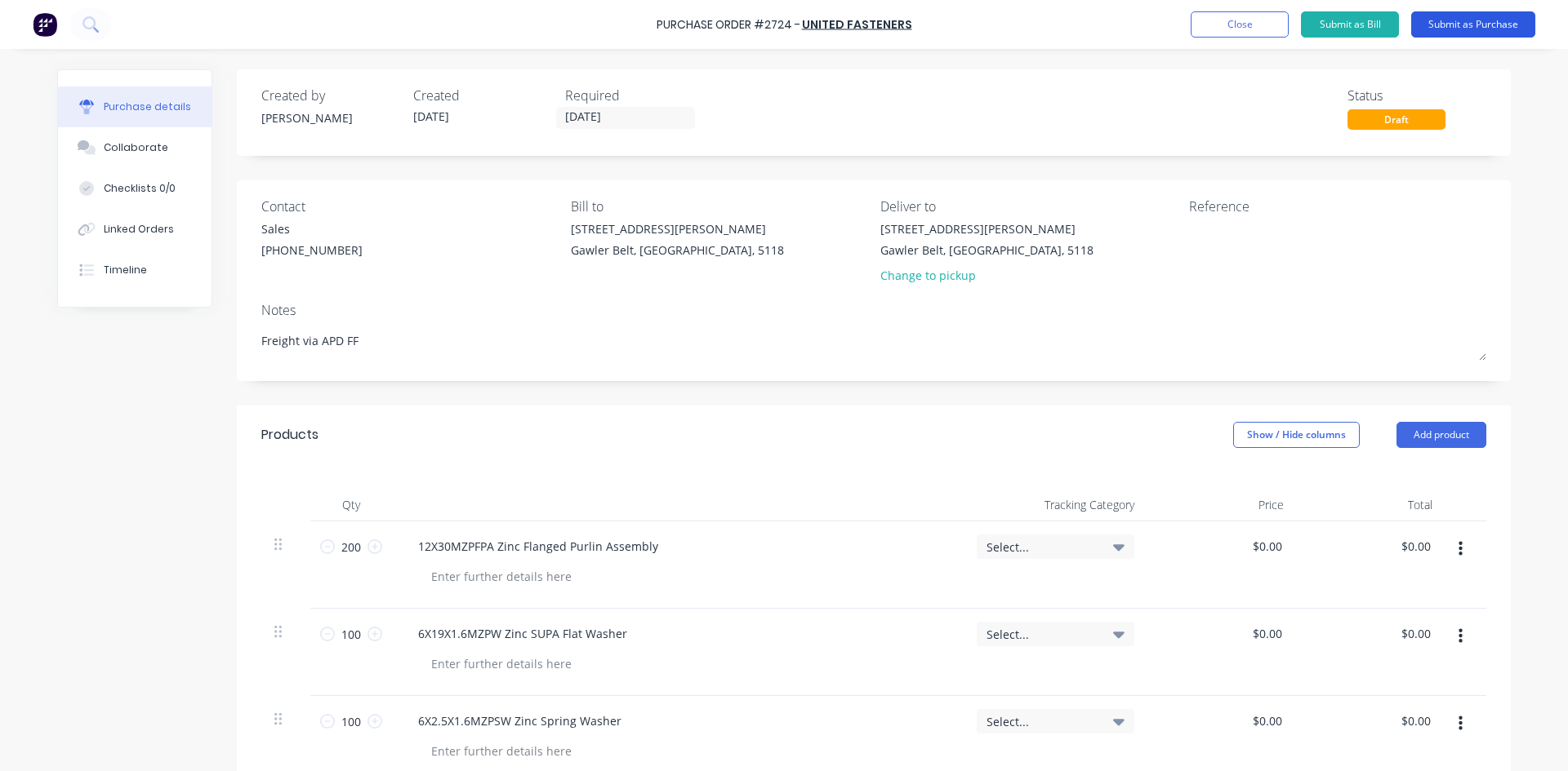
type textarea "Freight via APD FF"
type textarea "x"
type textarea "Freight via APD FF"
click at [1456, 21] on button "Submit as Purchase" at bounding box center [1473, 24] width 124 height 26
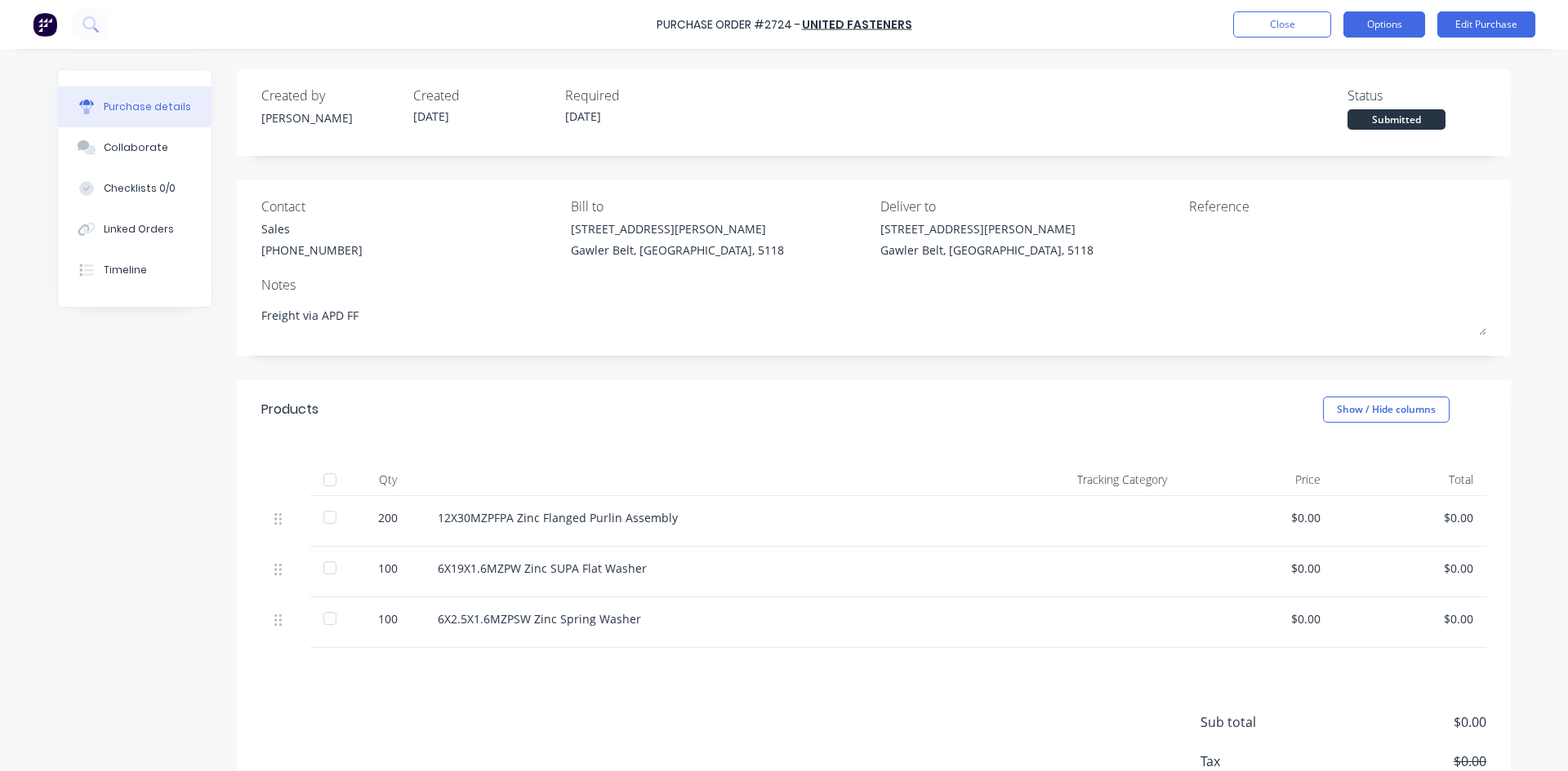
click at [1397, 28] on button "Options" at bounding box center [1384, 24] width 81 height 26
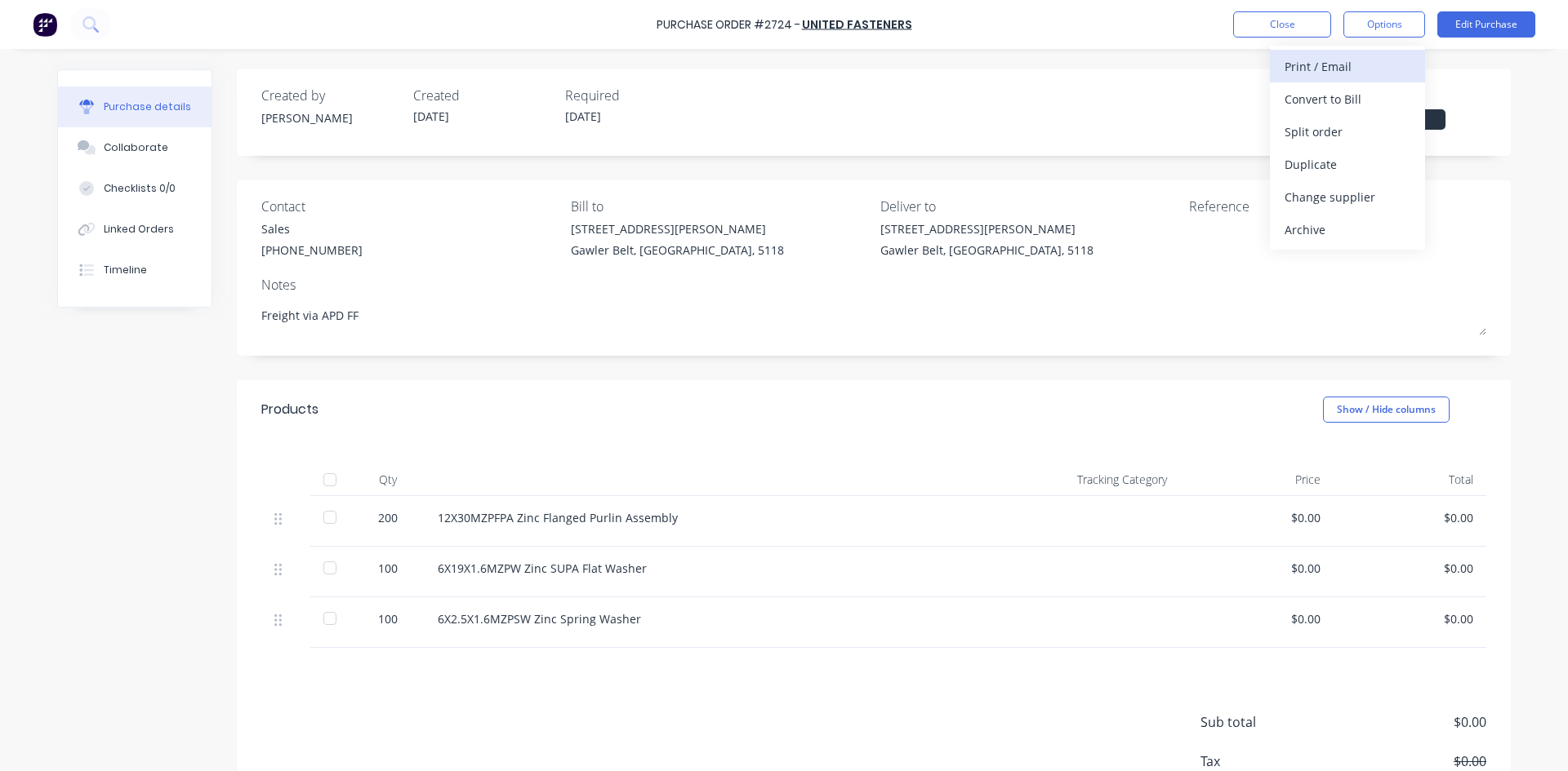
click at [1313, 63] on div "Print / Email" at bounding box center [1347, 67] width 126 height 24
click at [1326, 109] on div "With pricing" at bounding box center [1347, 99] width 126 height 24
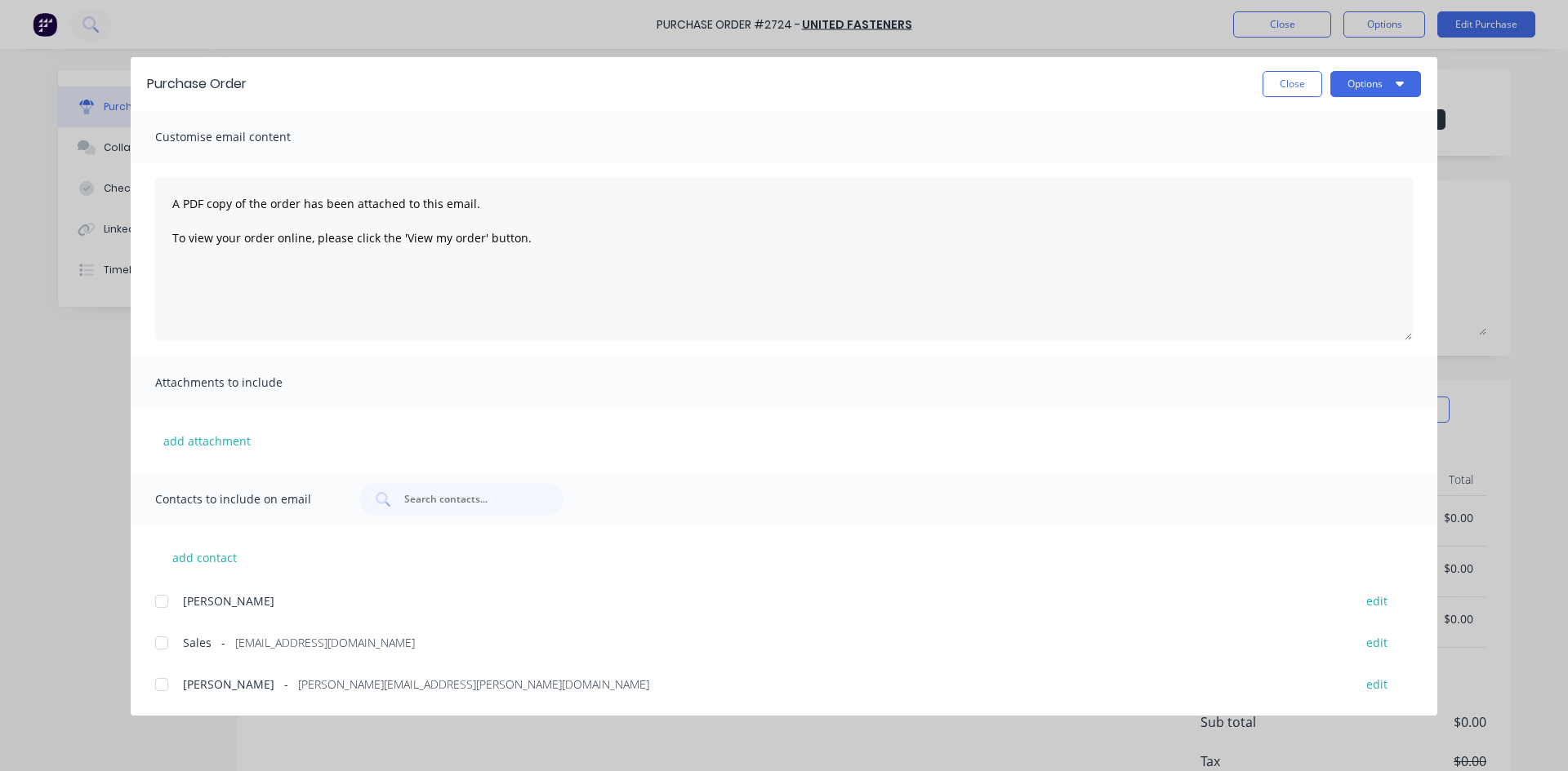
click at [165, 644] on div at bounding box center [162, 644] width 33 height 33
click at [1370, 84] on button "Options" at bounding box center [1375, 84] width 90 height 26
click at [1325, 194] on div "Email" at bounding box center [1343, 191] width 126 height 24
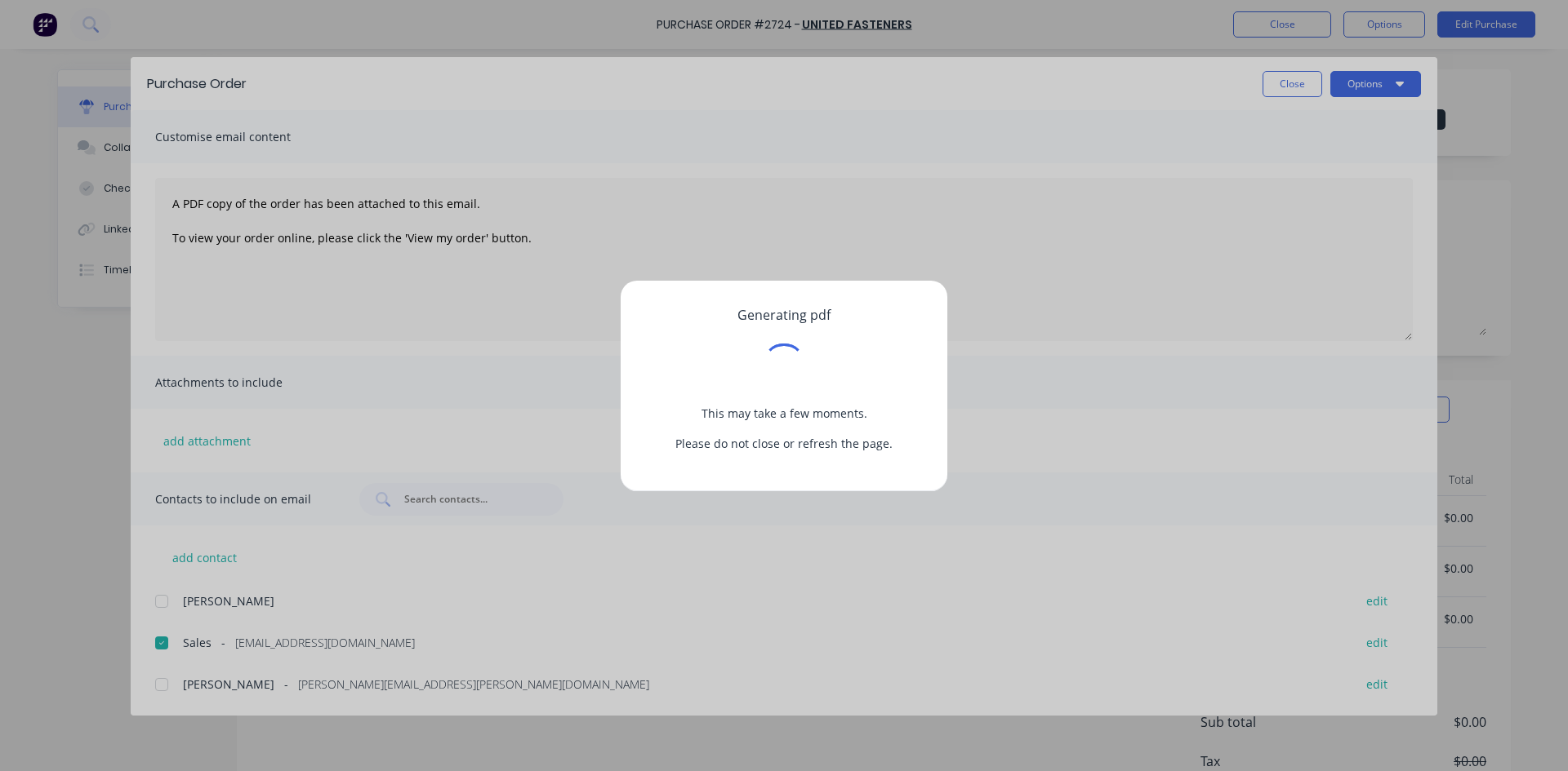
drag, startPoint x: 816, startPoint y: 687, endPoint x: 1271, endPoint y: 540, distance: 478.2
click at [1271, 540] on div "Generating pdf This may take a few moments. Please do not close or refresh the …" at bounding box center [784, 385] width 1568 height 771
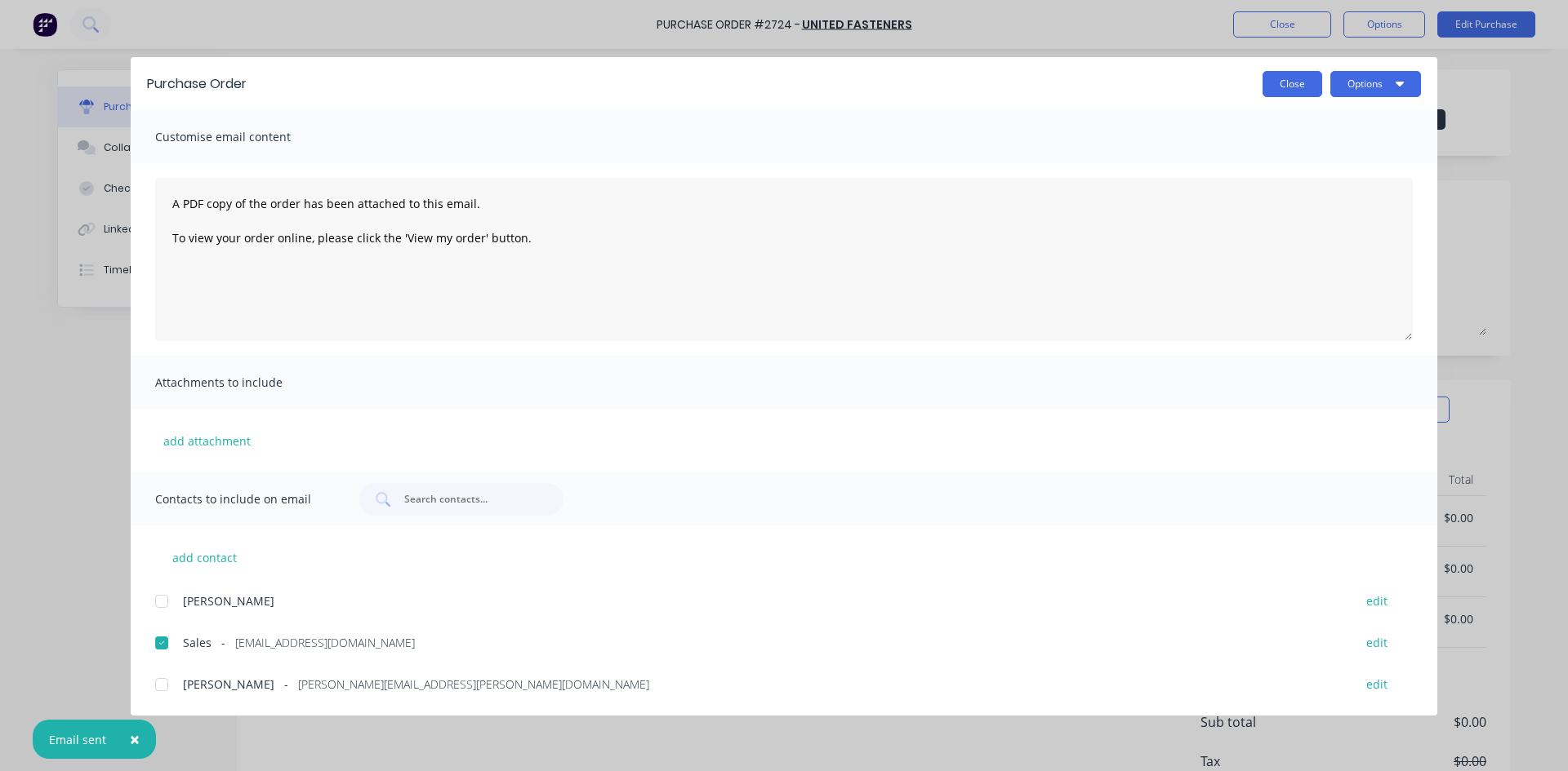
click at [1303, 80] on button "Close" at bounding box center [1292, 84] width 60 height 26
type textarea "x"
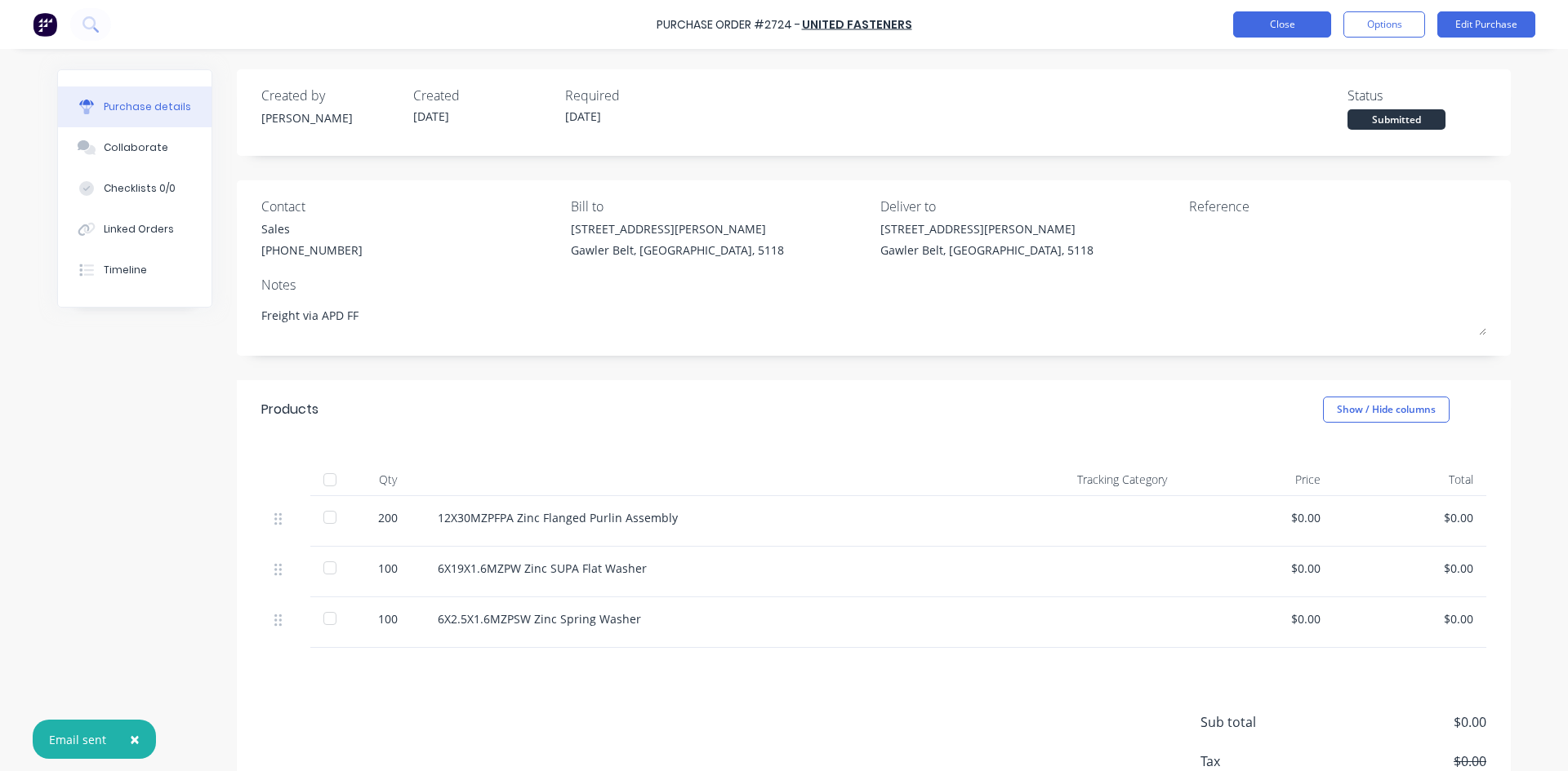
click at [1280, 31] on button "Close" at bounding box center [1282, 24] width 98 height 26
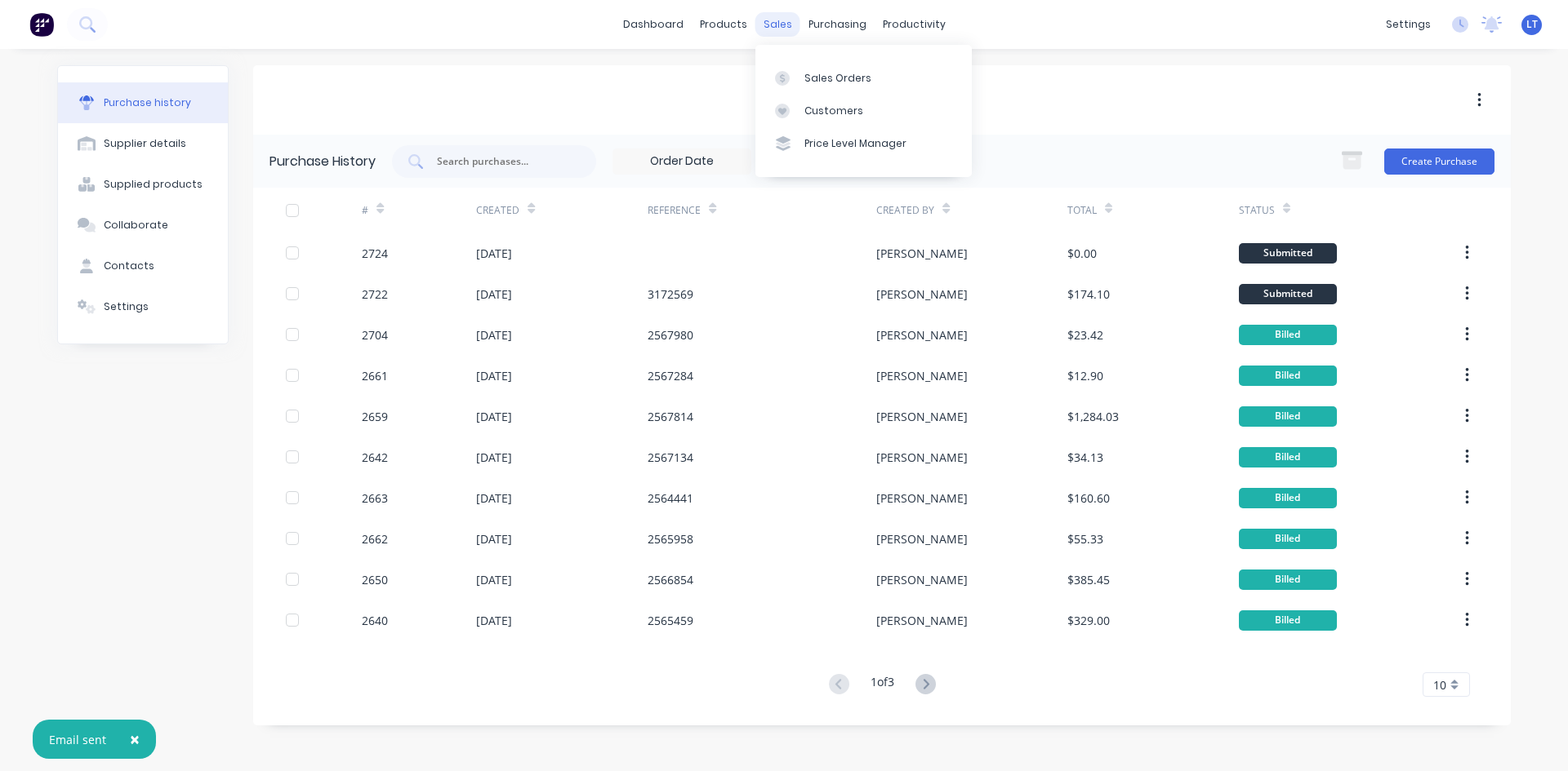
click at [785, 28] on div "sales" at bounding box center [778, 24] width 45 height 24
click at [822, 76] on div "Sales Orders" at bounding box center [838, 79] width 67 height 14
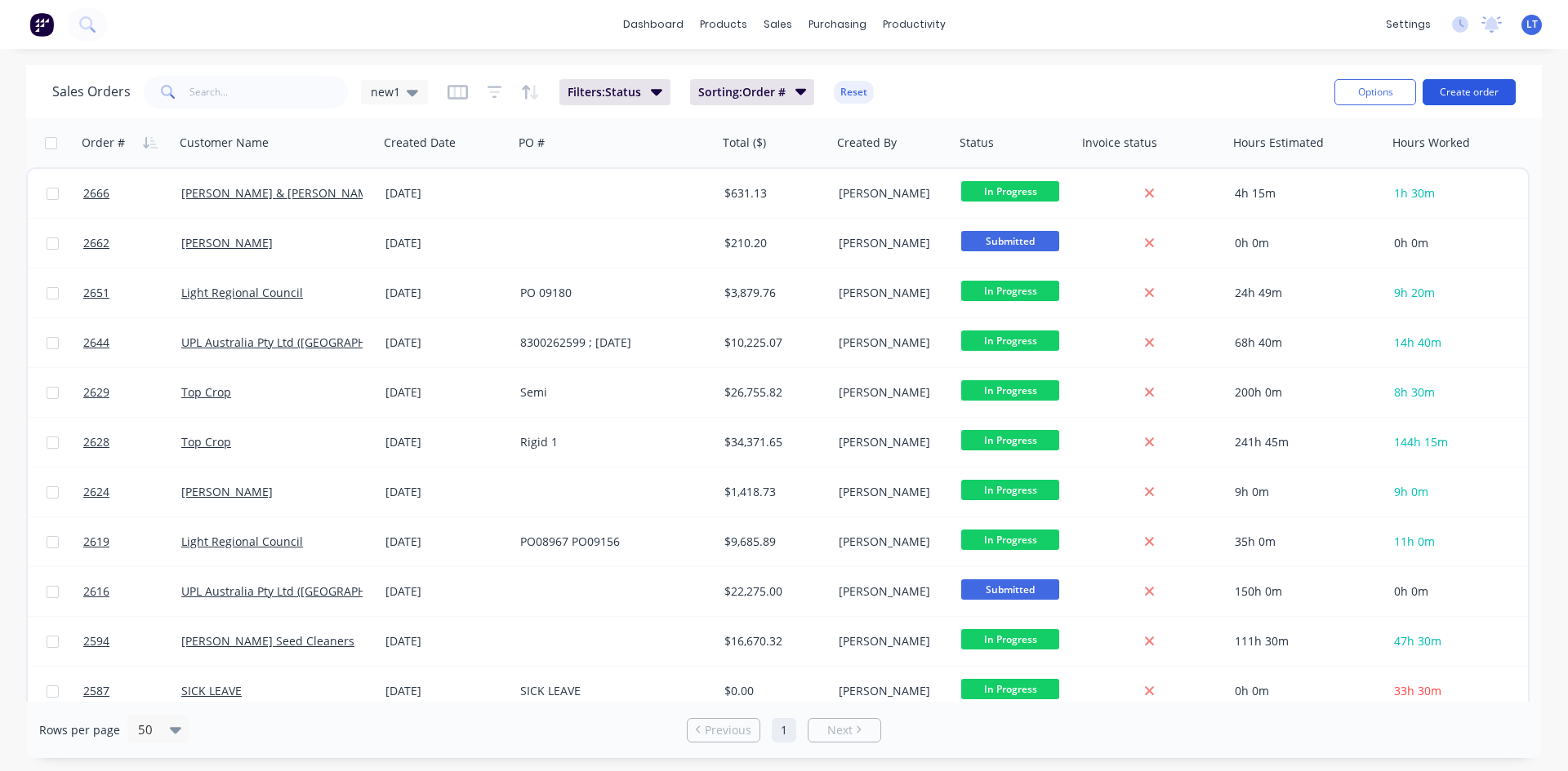
click at [1469, 92] on button "Create order" at bounding box center [1469, 92] width 93 height 26
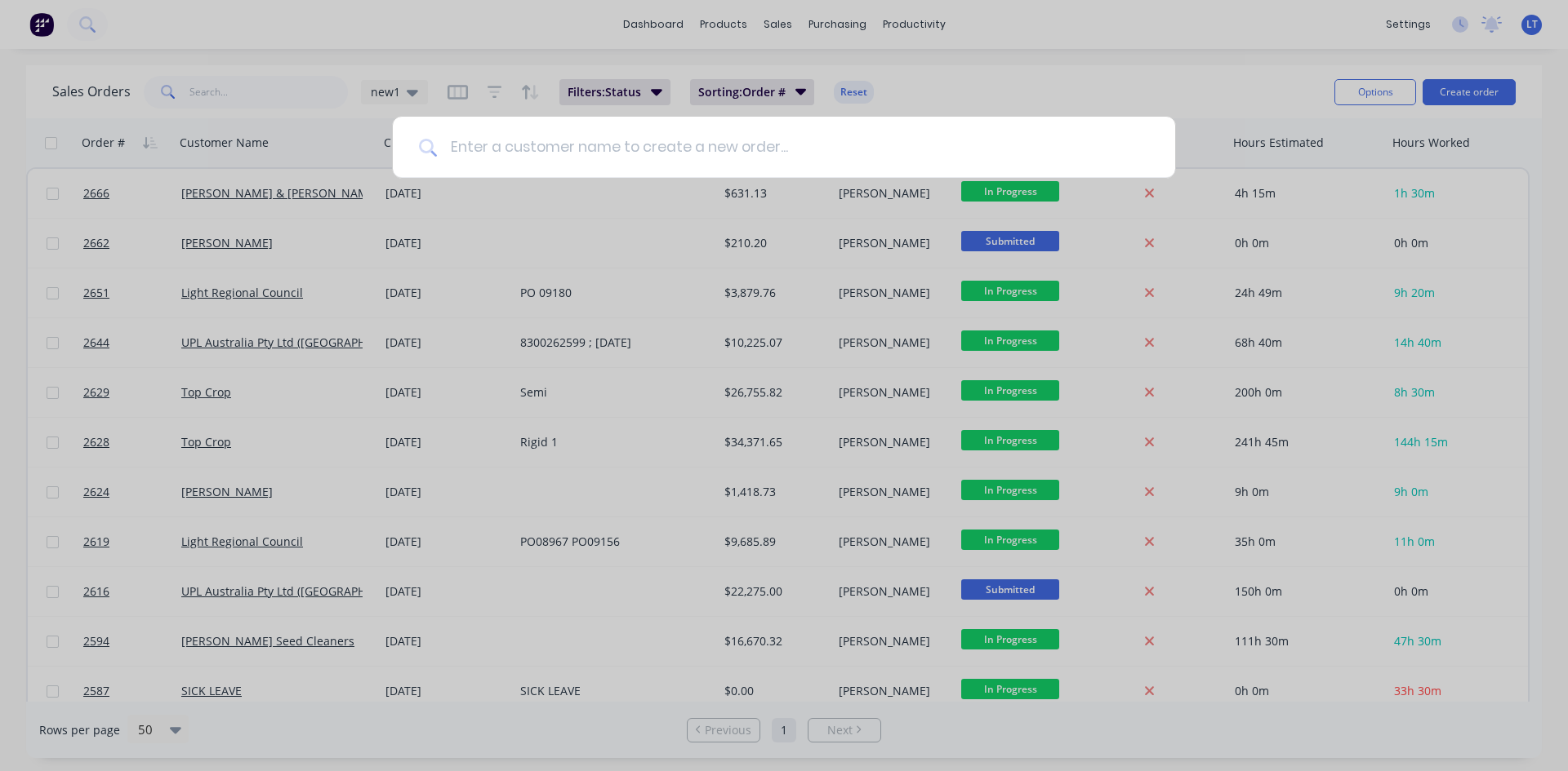
click at [622, 152] on input at bounding box center [793, 147] width 713 height 61
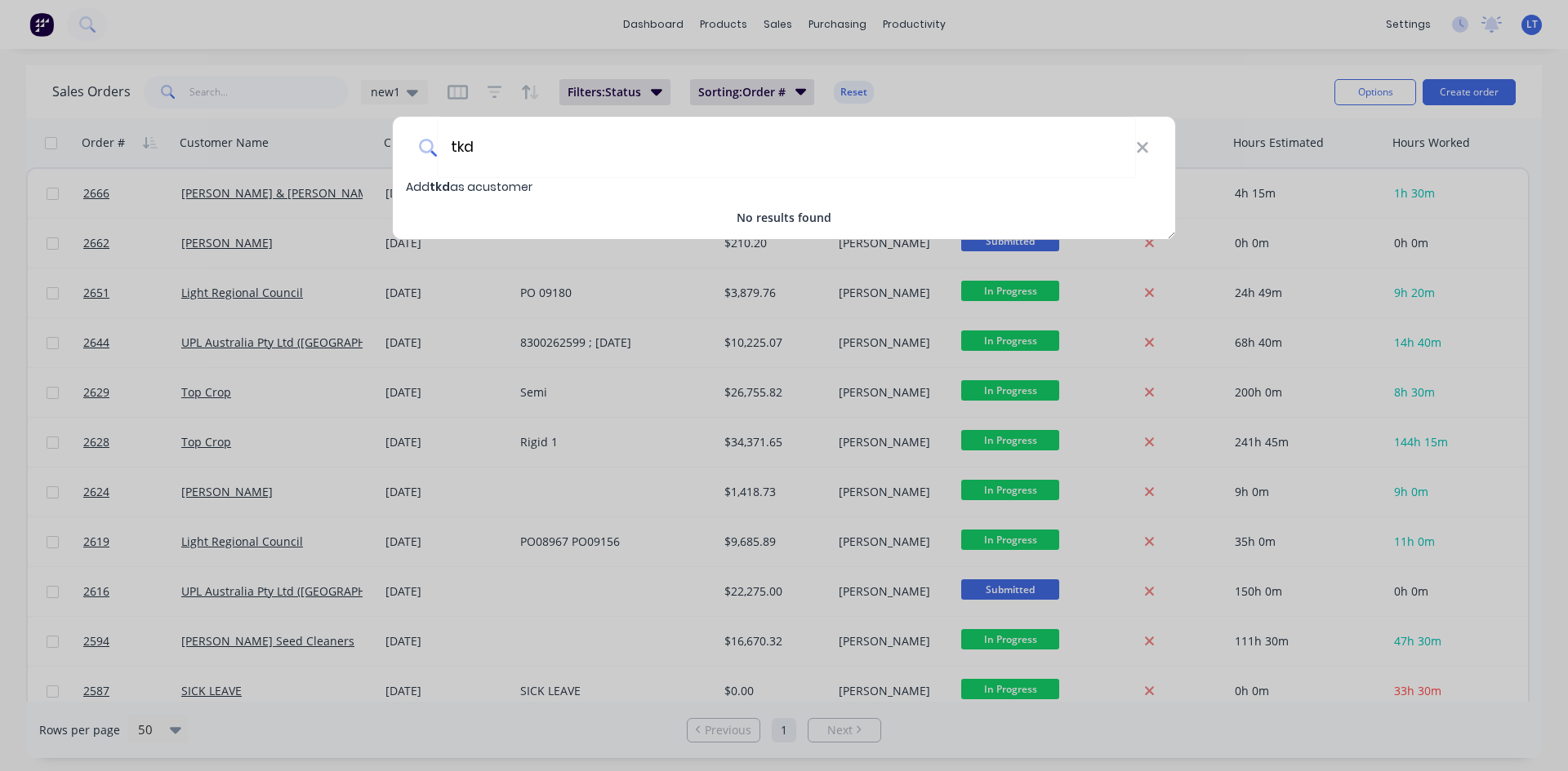
type input "tkd"
click at [1149, 64] on div "tkd Add tkd as a customer No results found" at bounding box center [784, 385] width 1568 height 771
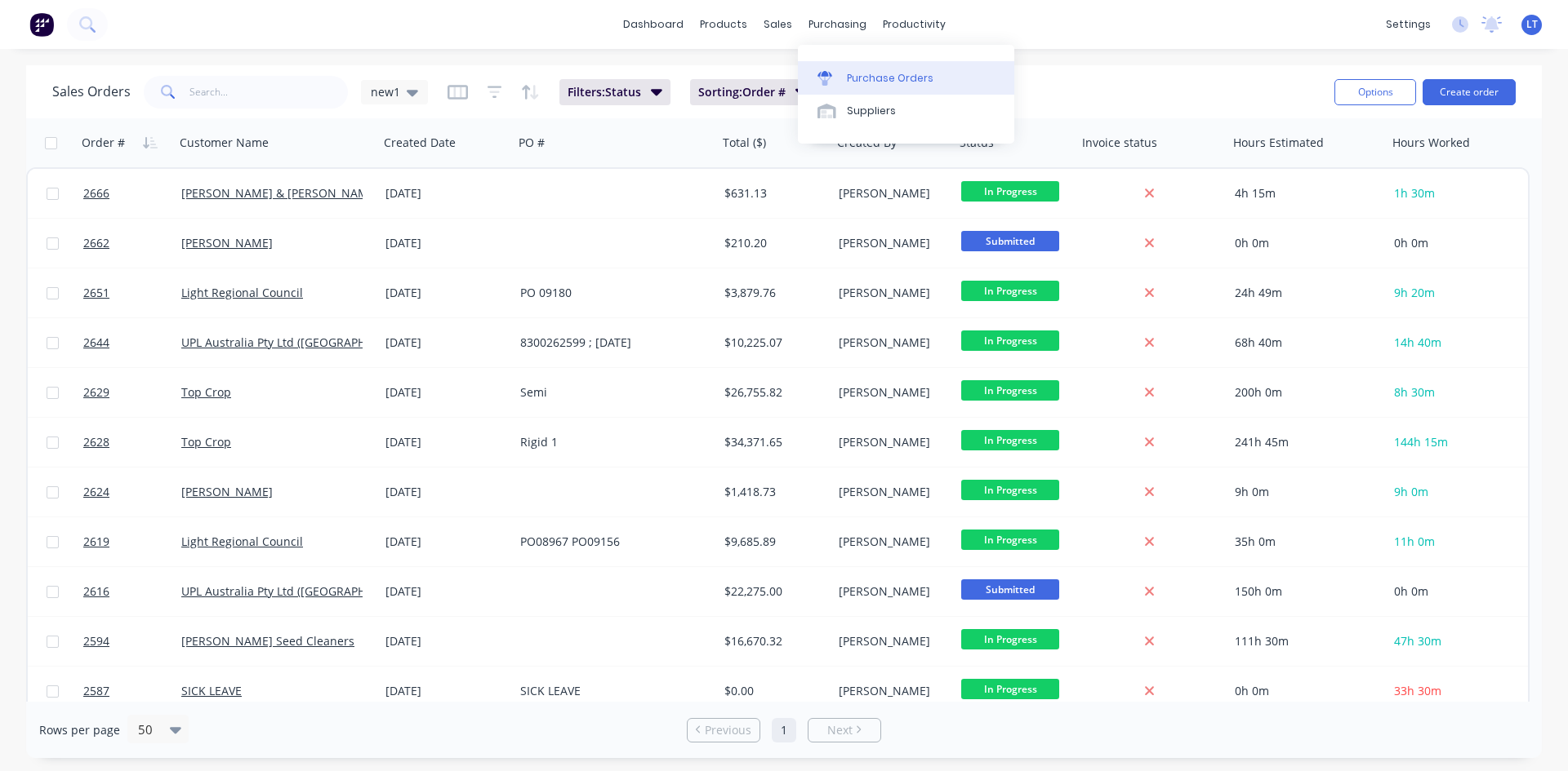
click at [880, 80] on div "Purchase Orders" at bounding box center [891, 79] width 87 height 14
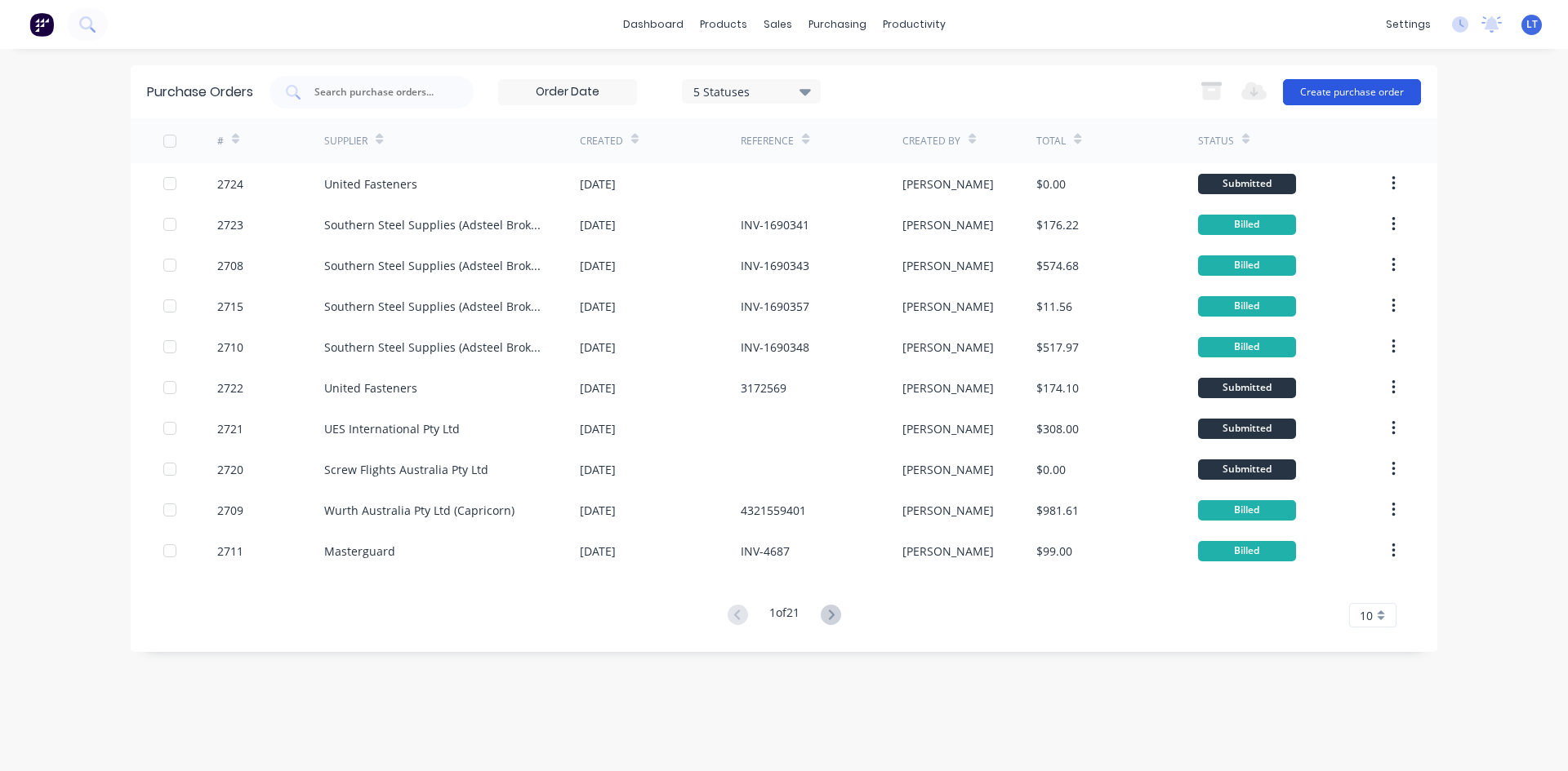
click at [1350, 86] on button "Create purchase order" at bounding box center [1352, 92] width 138 height 26
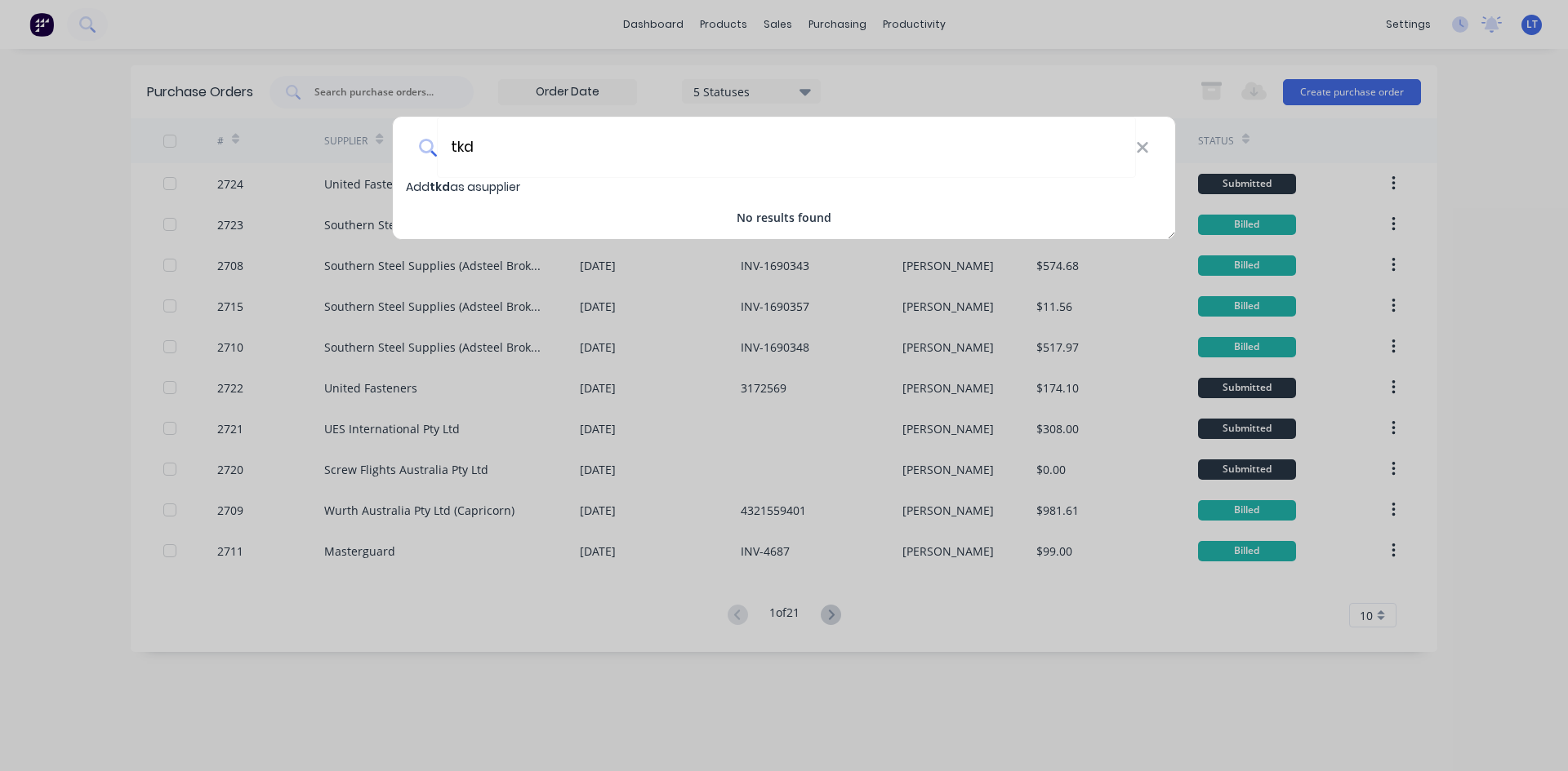
type input "tkd"
click at [980, 73] on div "tkd Add tkd as a supplier No results found" at bounding box center [784, 385] width 1568 height 771
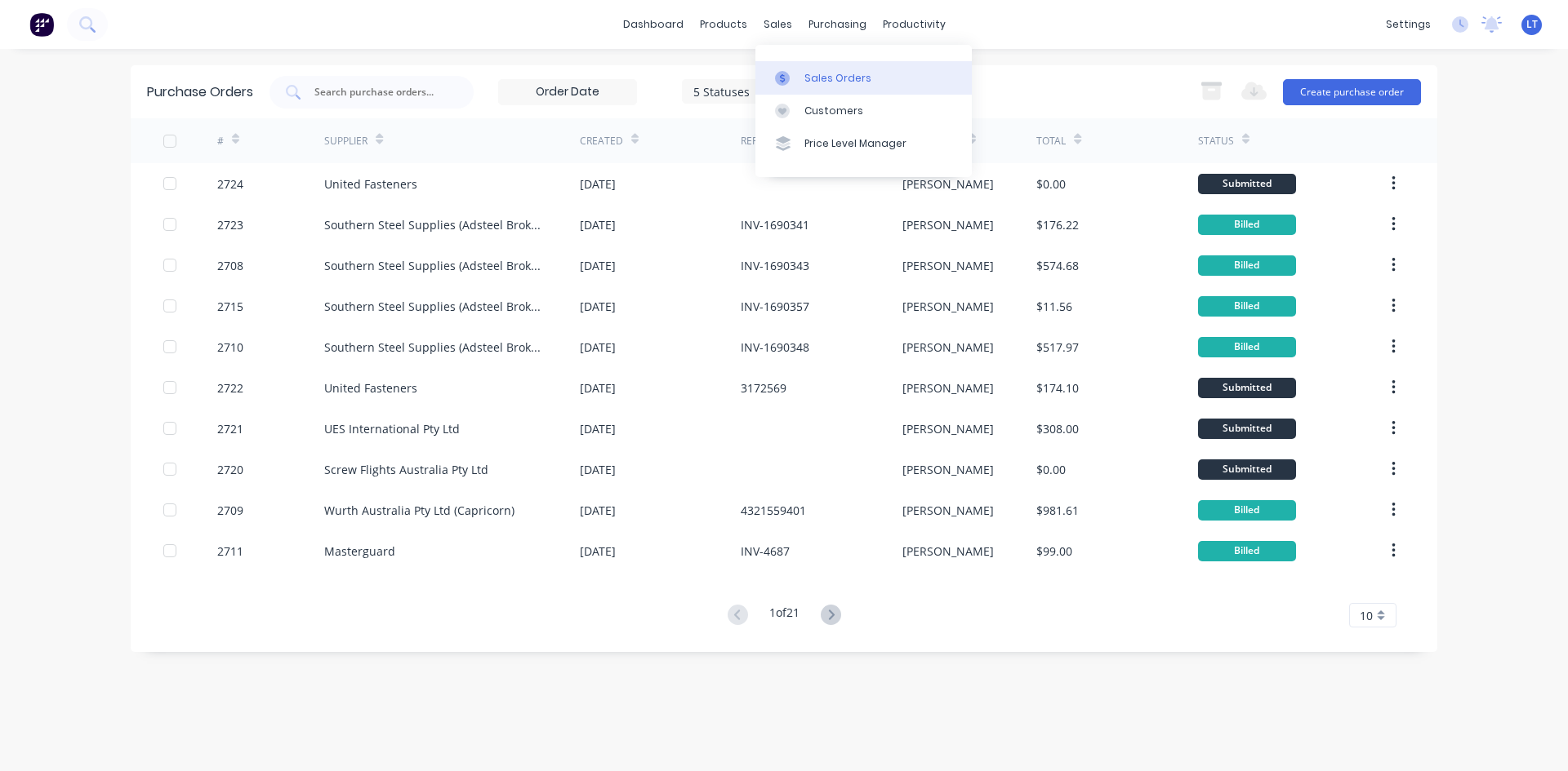
click at [831, 78] on div "Sales Orders" at bounding box center [838, 79] width 67 height 14
